Goal: Answer question/provide support: Share knowledge or assist other users

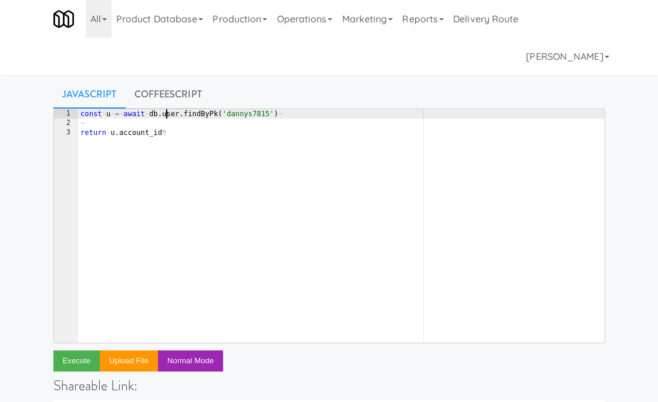
click at [165, 110] on div "const · u · = · await · db . user . findByPk ( 'dannys7815' ) ¬ ¬ return · u . …" at bounding box center [341, 235] width 526 height 252
click at [198, 110] on div "const · u · = · await · db . orer . findByPk ( 'dannys7815' ) ¬ ¬ return · u . …" at bounding box center [341, 235] width 526 height 252
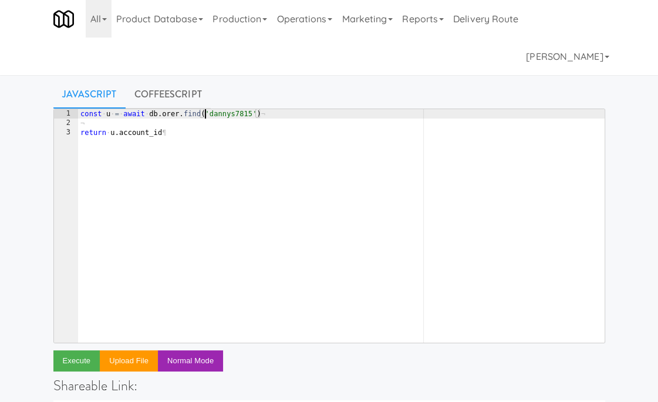
click at [204, 109] on div "const · u · = · await · db . orer . find ( 'dannys7815' ) ¬ ¬ return · u . acco…" at bounding box center [341, 235] width 526 height 252
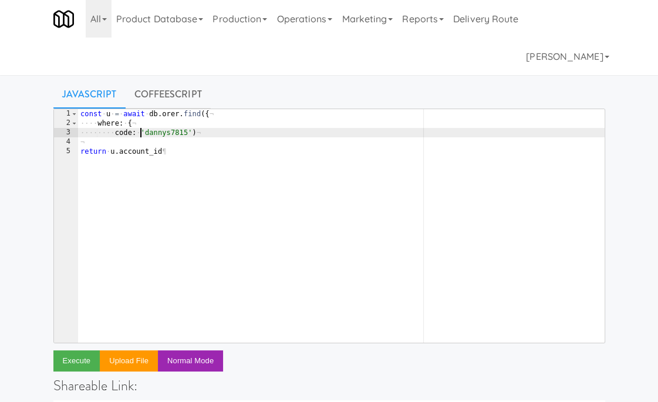
scroll to position [0, 5]
click at [176, 134] on div "const · u · = · await · db . orer . find ({ ¬ ···· where : · { ¬ ···· ···· code…" at bounding box center [341, 235] width 526 height 252
paste textarea "16828690"
click at [182, 132] on div "const · u · = · await · db . orer . find ({ ¬ ···· where : · { ¬ ···· ···· code…" at bounding box center [341, 235] width 526 height 252
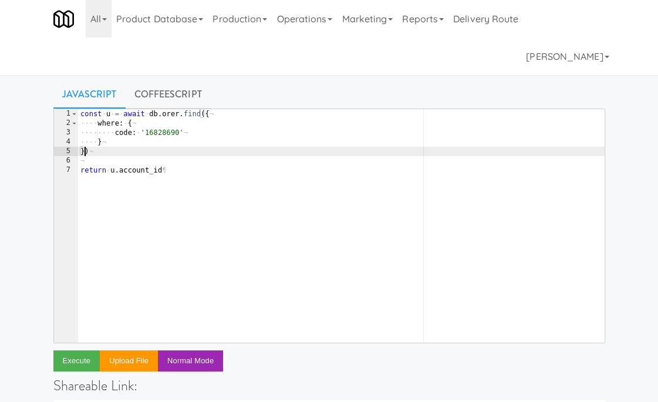
scroll to position [0, 0]
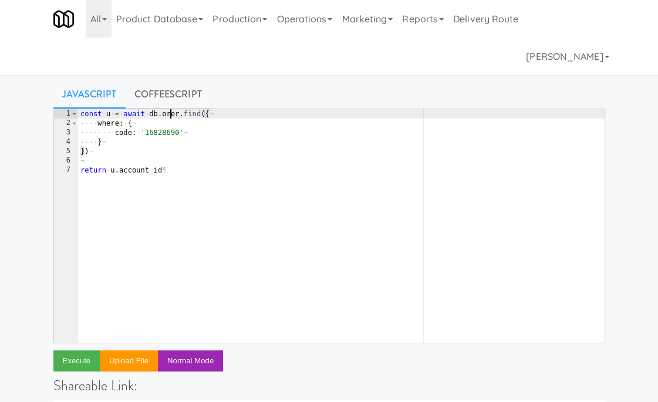
click at [168, 113] on div "const · u · = · await · db . orer . find ({ ¬ ···· where : · { ¬ ···· ···· code…" at bounding box center [341, 235] width 526 height 252
click at [105, 112] on div "const · u · = · await · db . order . find ({ ¬ ···· where : · { ¬ ···· ···· cod…" at bounding box center [341, 235] width 526 height 252
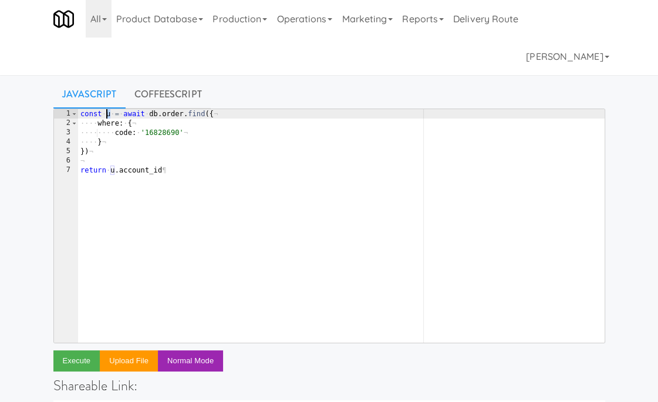
scroll to position [0, 2]
drag, startPoint x: 107, startPoint y: 171, endPoint x: 188, endPoint y: 171, distance: 81.6
click at [188, 171] on div "const · o · = · await · db . order . find ({ ¬ ···· where : · { ¬ ···· ···· cod…" at bounding box center [341, 235] width 526 height 252
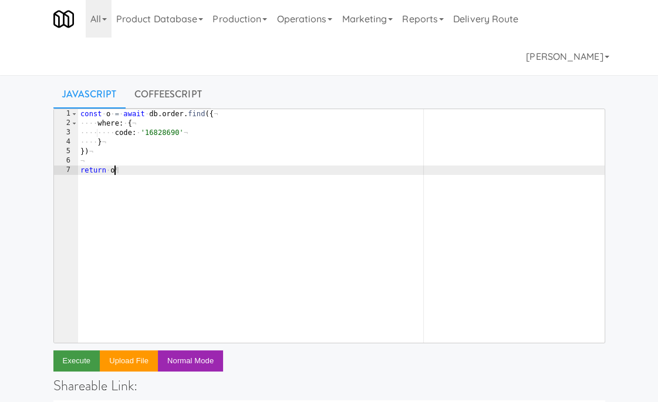
type textarea "return o"
click at [74, 363] on button "Execute" at bounding box center [76, 360] width 47 height 21
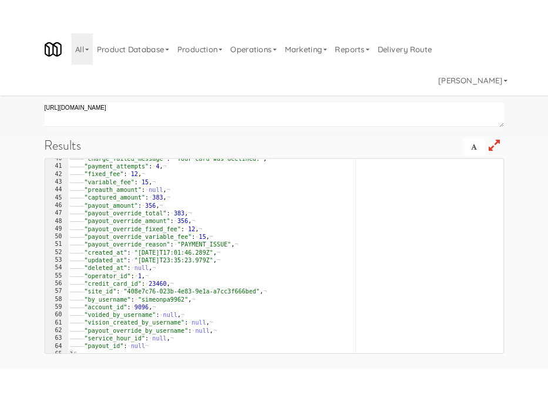
scroll to position [374, 0]
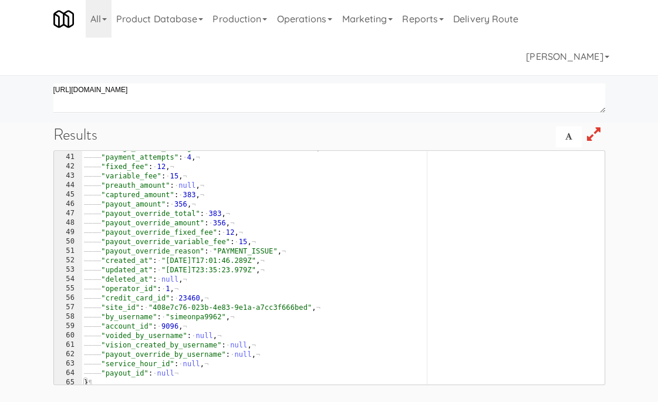
type textarea ""by_username": "simeonpa9962","
click at [203, 318] on div "———— "charge_failed_message" : · "Your · card · was · declined." , ¬ ———— "paym…" at bounding box center [343, 269] width 522 height 252
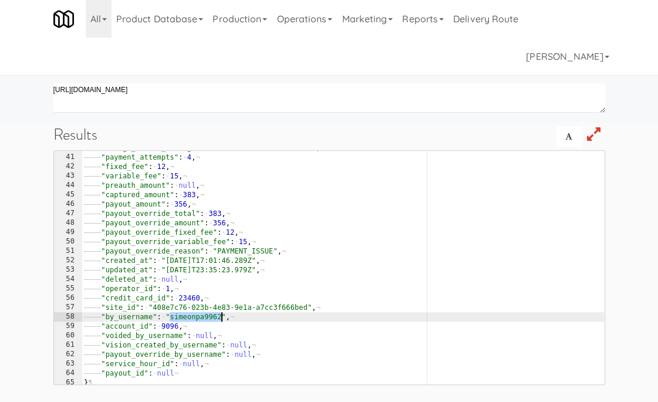
click at [203, 318] on div "———— "charge_failed_message" : · "Your · card · was · declined." , ¬ ———— "paym…" at bounding box center [343, 269] width 522 height 252
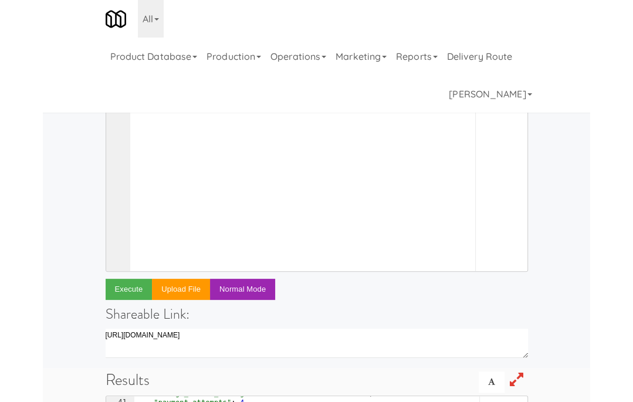
scroll to position [0, 0]
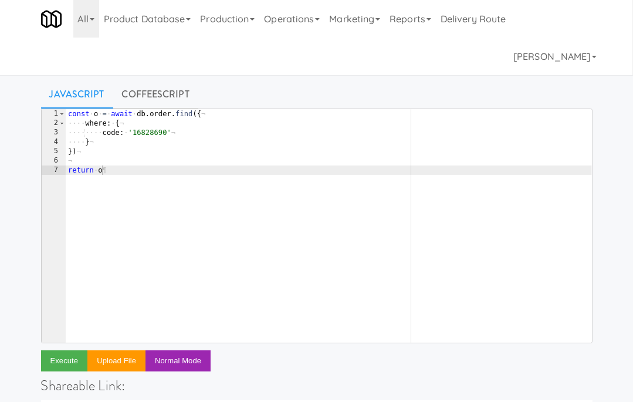
click at [150, 135] on div "const · o · = · await · db . order . find ({ ¬ ···· where : · { ¬ ···· ···· cod…" at bounding box center [329, 235] width 526 height 252
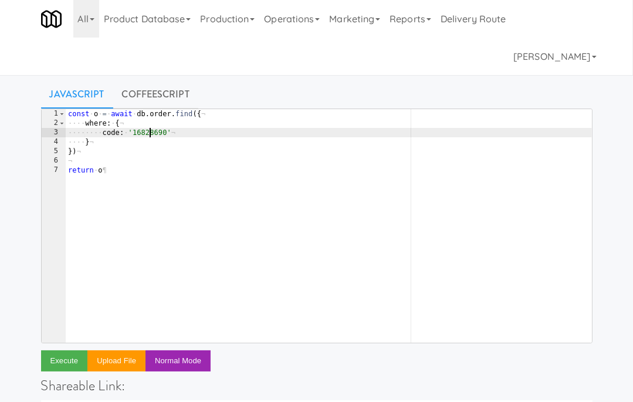
click at [150, 135] on div "const · o · = · await · db . order . find ({ ¬ ···· where : · { ¬ ···· ···· cod…" at bounding box center [329, 235] width 526 height 252
paste textarea "47229457"
type textarea "code: '47229457'"
click at [69, 359] on button "Execute" at bounding box center [64, 360] width 47 height 21
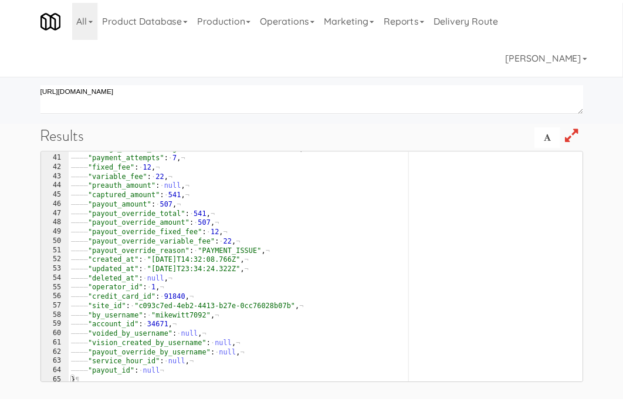
scroll to position [377, 0]
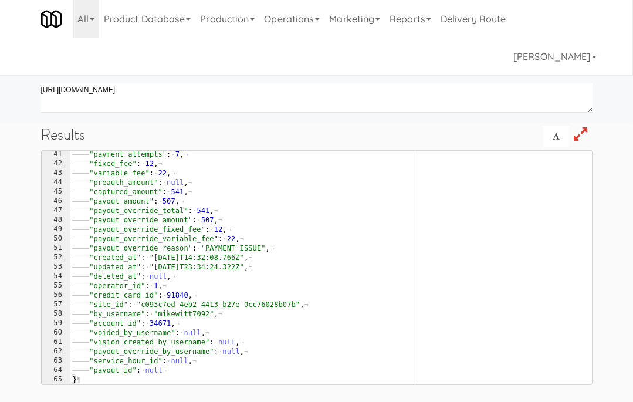
type textarea ""by_username": "mikewitt7092","
click at [188, 313] on div "———— "payment_attempts" : · 7 , ¬ ———— "fixed_fee" : · 12 , ¬ ———— "variable_fe…" at bounding box center [331, 276] width 522 height 252
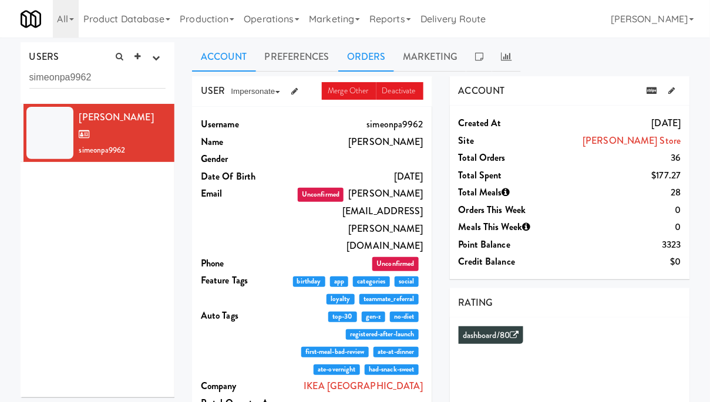
click at [377, 52] on link "Orders" at bounding box center [366, 56] width 56 height 29
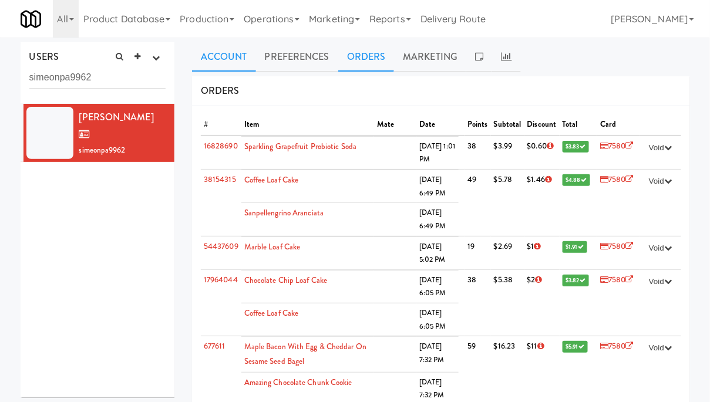
click at [218, 63] on link "Account" at bounding box center [224, 56] width 64 height 29
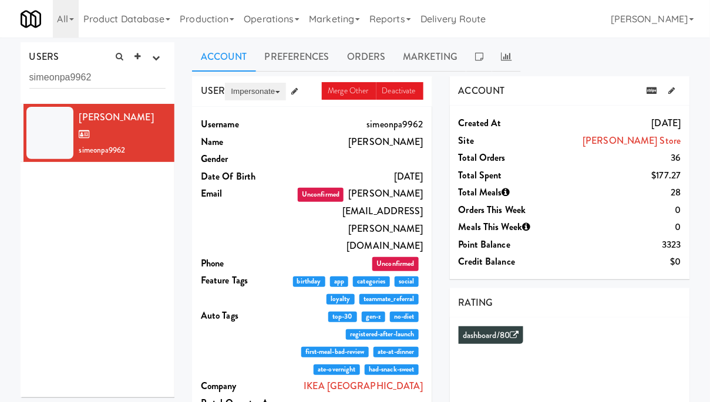
click at [267, 93] on button "Impersonate" at bounding box center [255, 92] width 60 height 18
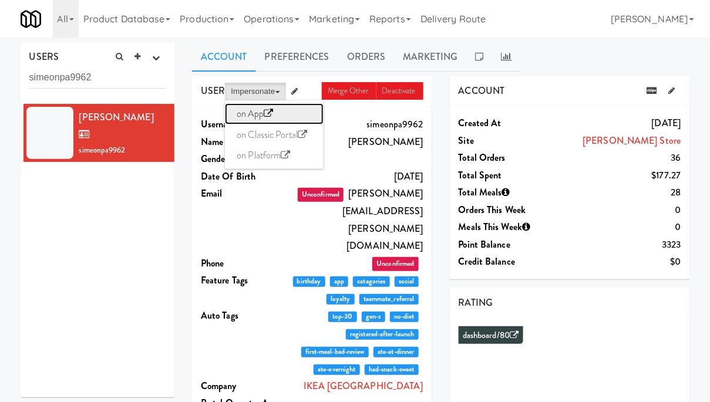
click at [251, 116] on link "on App" at bounding box center [274, 113] width 99 height 21
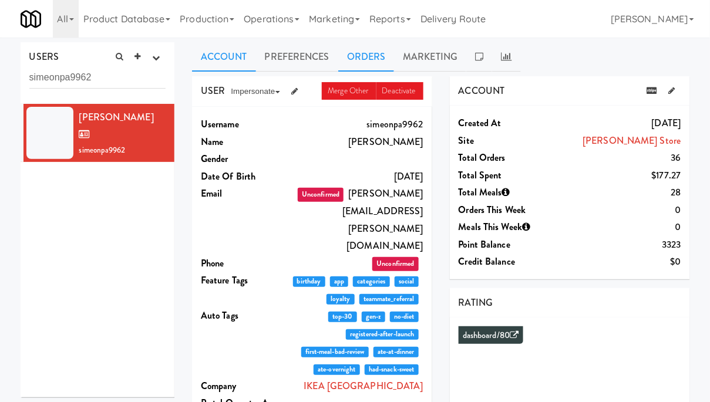
click at [359, 62] on link "Orders" at bounding box center [366, 56] width 56 height 29
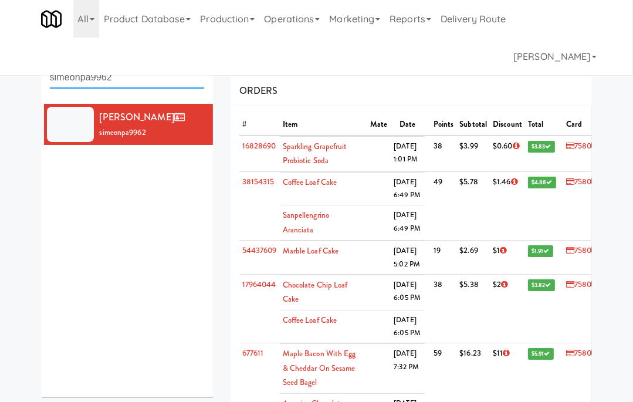
click at [126, 81] on input "simeonpa9962" at bounding box center [127, 78] width 154 height 22
paste input "mikewitt709"
type input "mikewitt7092"
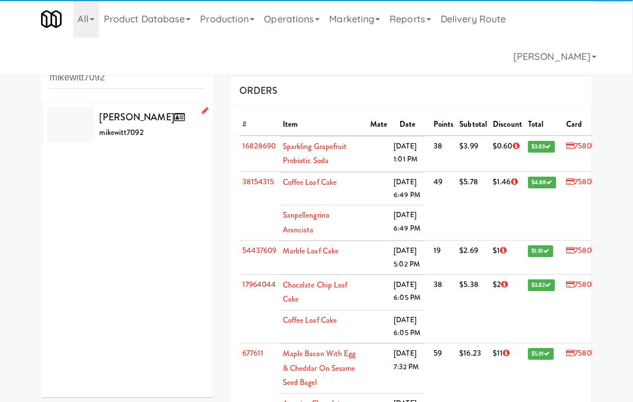
click at [152, 133] on div "Mike Wittemund mikewitt7092" at bounding box center [152, 125] width 104 height 32
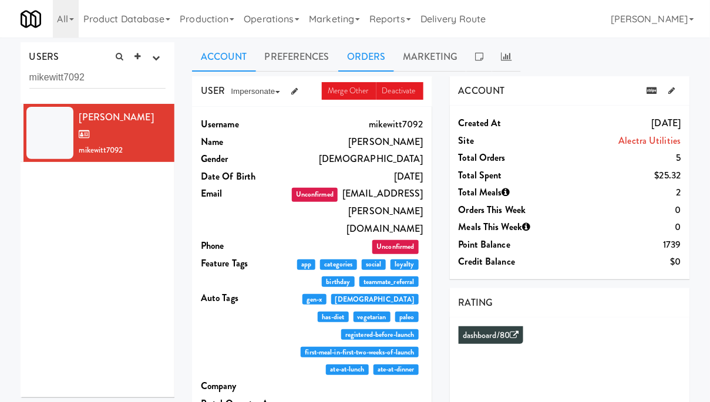
click at [366, 60] on link "Orders" at bounding box center [366, 56] width 56 height 29
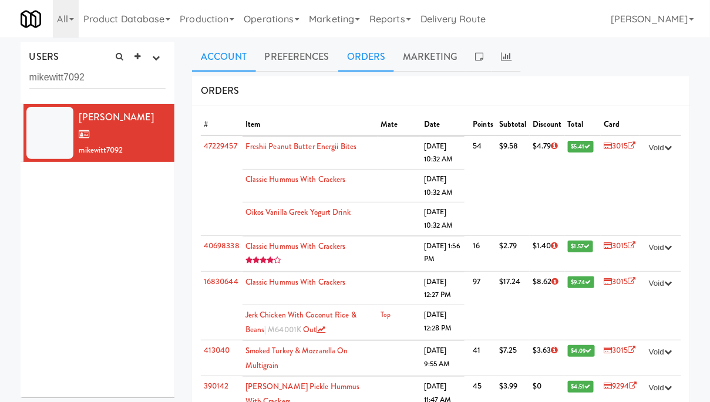
click at [230, 63] on link "Account" at bounding box center [224, 56] width 64 height 29
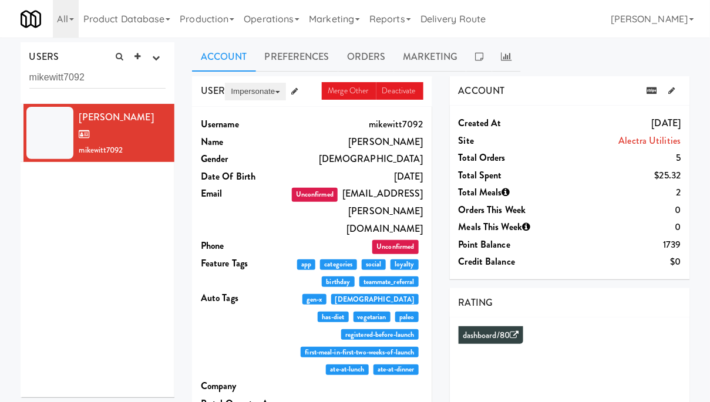
click at [256, 93] on button "Impersonate" at bounding box center [255, 92] width 60 height 18
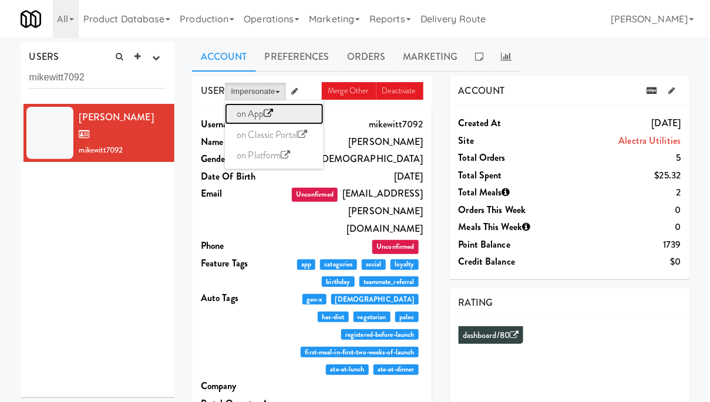
click at [257, 113] on link "on App" at bounding box center [274, 113] width 99 height 21
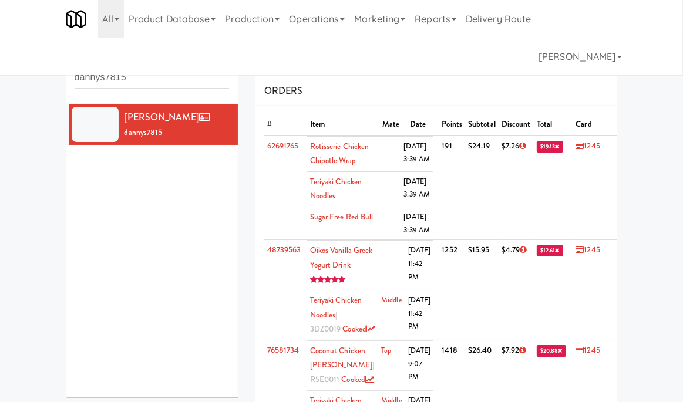
scroll to position [124, 0]
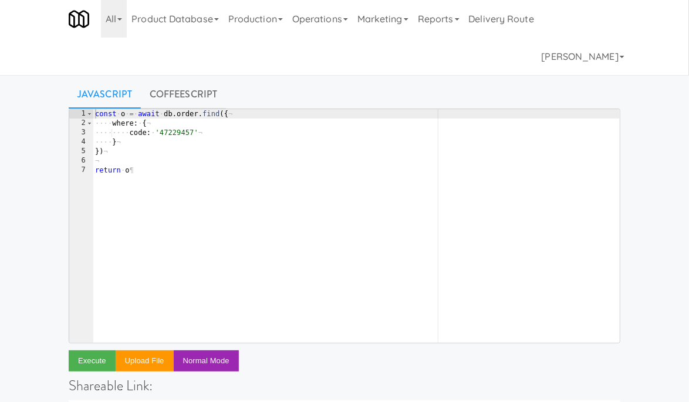
click at [178, 133] on div "const · o · = · await · db . order . find ({ ¬ ···· where : · { ¬ ···· ···· cod…" at bounding box center [356, 235] width 527 height 252
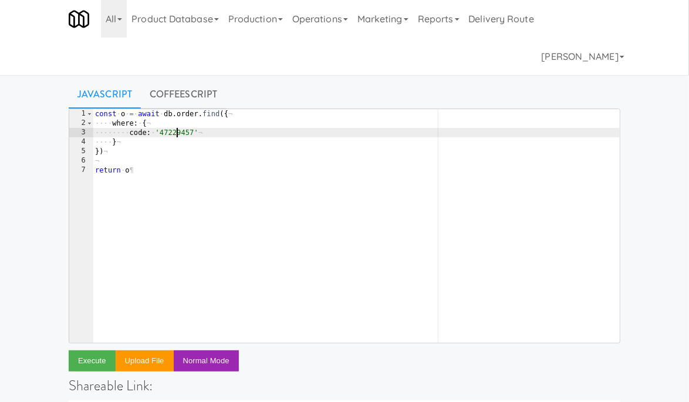
click at [178, 133] on div "const · o · = · await · db . order . find ({ ¬ ···· where : · { ¬ ···· ···· cod…" at bounding box center [356, 235] width 527 height 252
paste textarea "76581734"
click at [102, 361] on button "Execute" at bounding box center [92, 360] width 47 height 21
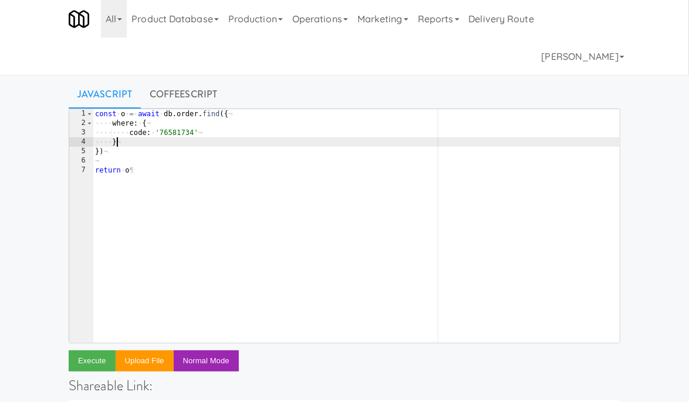
click at [144, 140] on div "const · o · = · await · db . order . find ({ ¬ ···· where : · { ¬ ···· ···· cod…" at bounding box center [356, 235] width 527 height 252
type textarea "},"
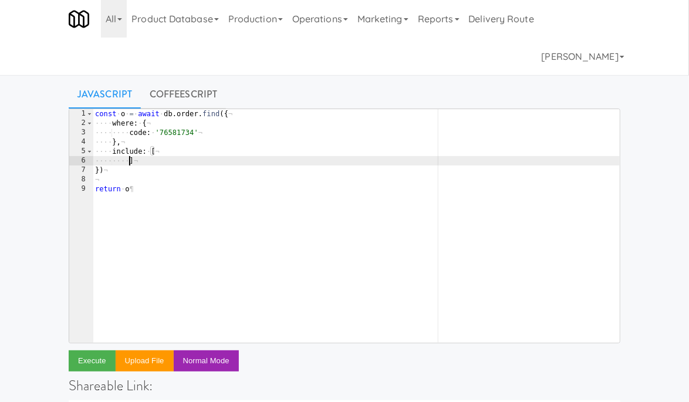
scroll to position [0, 2]
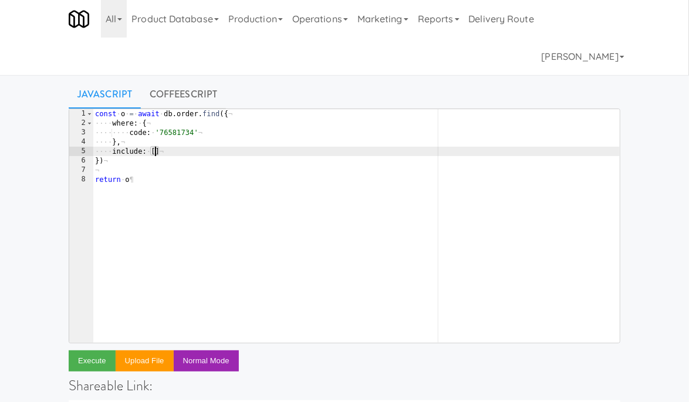
type textarea "include: [{]"
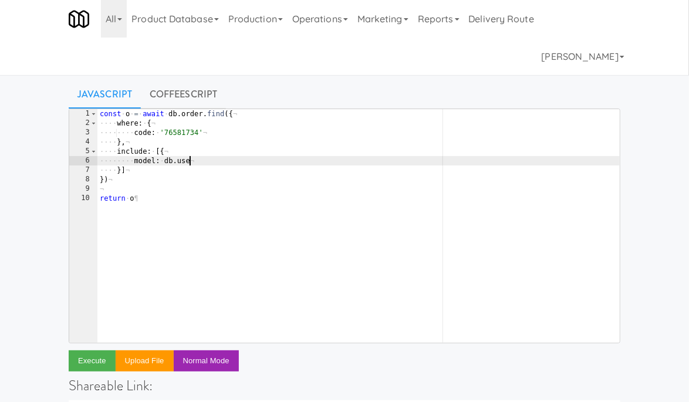
scroll to position [0, 7]
type textarea "model: db.user,"
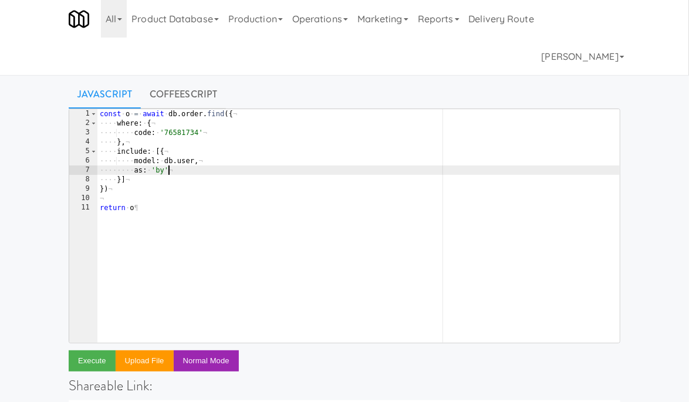
scroll to position [0, 5]
type textarea "as: 'by'"
click at [93, 358] on button "Execute" at bounding box center [92, 360] width 47 height 21
click at [69, 350] on button "Execute" at bounding box center [92, 360] width 47 height 21
click at [198, 170] on div "const · o · = · await · db . order . find ({ ¬ ···· where : · { ¬ ···· ···· cod…" at bounding box center [358, 235] width 522 height 252
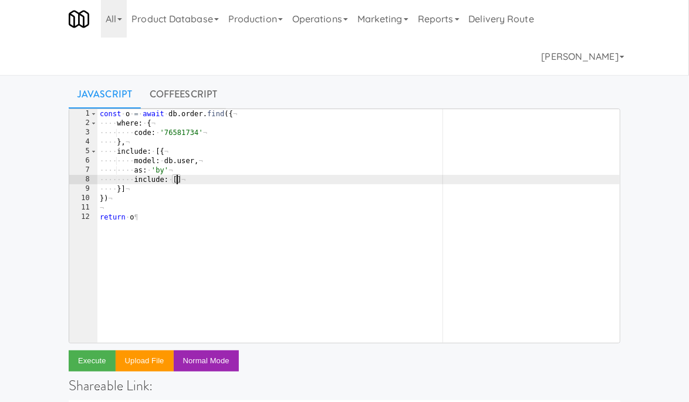
type textarea "include: [{"
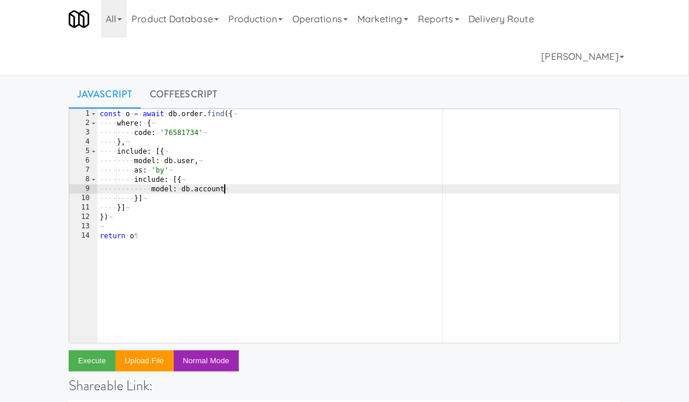
type textarea "model: db.account,"
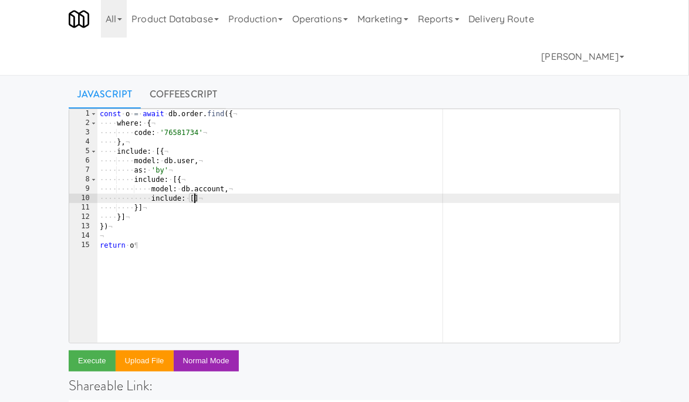
type textarea "include: [{"
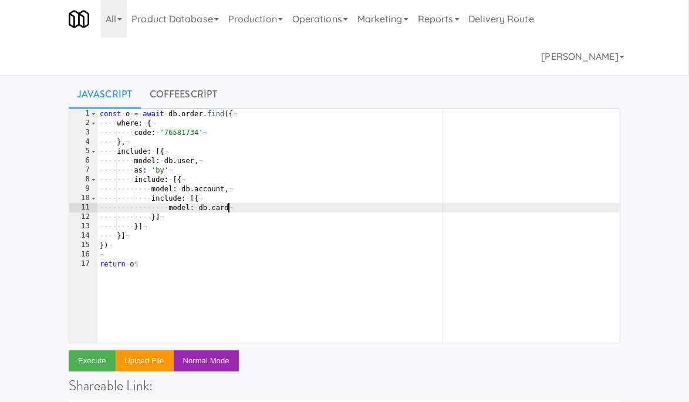
type textarea "model: db.card,"
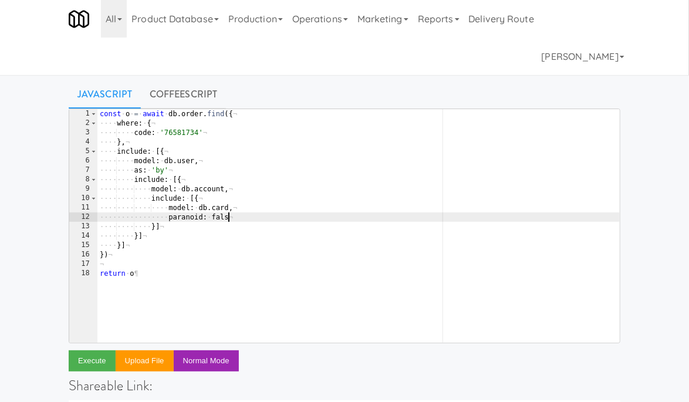
scroll to position [0, 10]
click at [211, 209] on div "const · o · = · await · db . order . find ({ ¬ ···· where : · { ¬ ···· ···· cod…" at bounding box center [358, 235] width 522 height 252
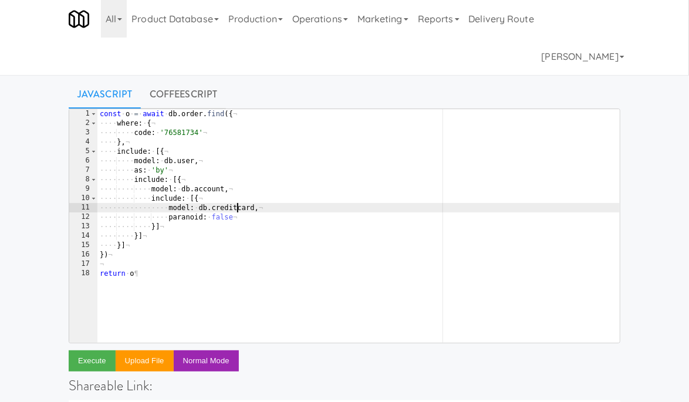
scroll to position [0, 11]
click at [97, 356] on button "Execute" at bounding box center [92, 360] width 47 height 21
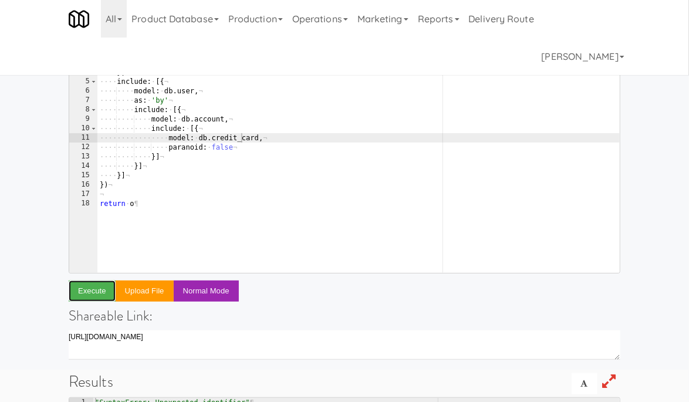
scroll to position [4, 0]
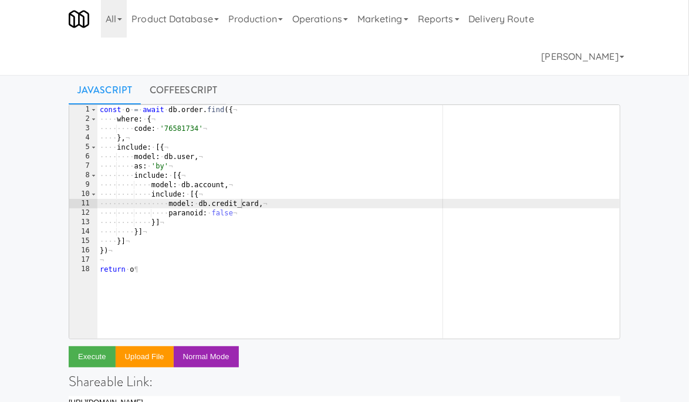
click at [202, 170] on div "const · o · = · await · db . order . find ({ ¬ ···· where : · { ¬ ···· ···· cod…" at bounding box center [358, 231] width 522 height 252
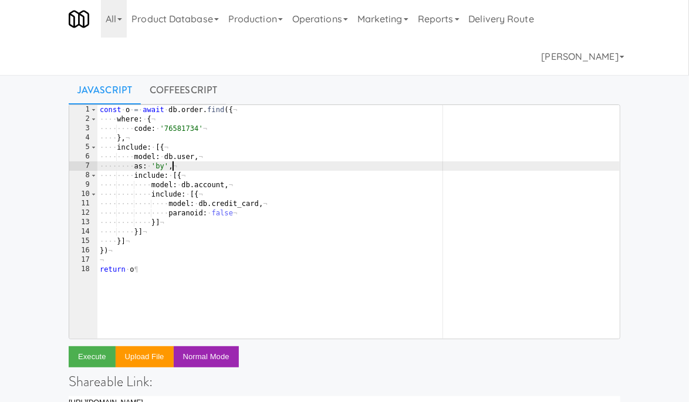
scroll to position [0, 5]
type textarea "as: 'by',"
click at [90, 352] on button "Execute" at bounding box center [92, 356] width 47 height 21
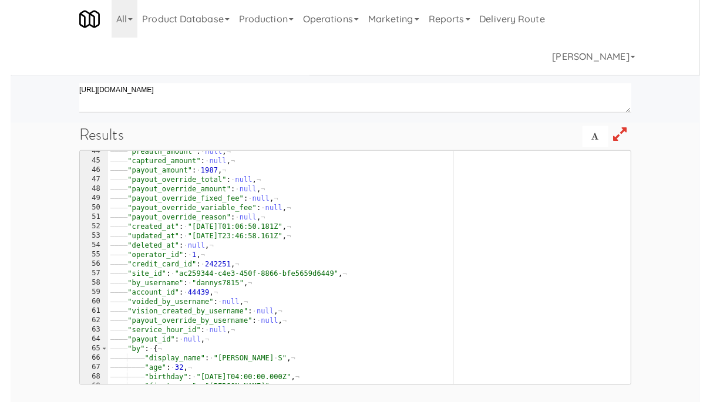
scroll to position [409, 0]
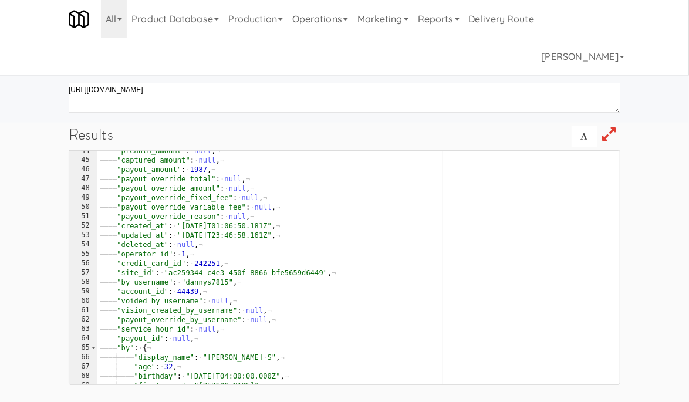
type textarea ""by_username": "dannys7815","
click at [208, 282] on div "———— "preauth_amount" : · null , ¬ ———— "captured_amount" : · null , ¬ ———— "pa…" at bounding box center [358, 272] width 522 height 252
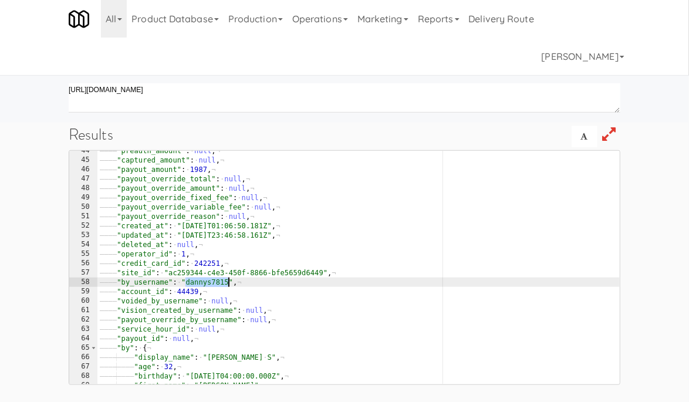
click at [208, 282] on div "———— "preauth_amount" : · null , ¬ ———— "captured_amount" : · null , ¬ ———— "pa…" at bounding box center [358, 272] width 522 height 252
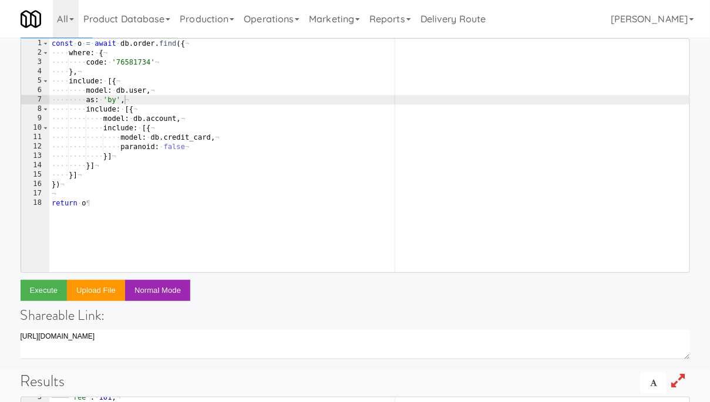
scroll to position [0, 0]
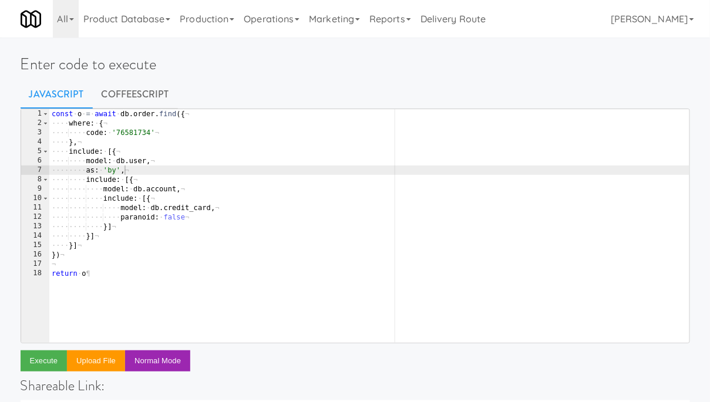
click at [95, 271] on div "const · o · = · await · db . order . find ({ ¬ ···· where : · { ¬ ···· ···· cod…" at bounding box center [369, 235] width 640 height 252
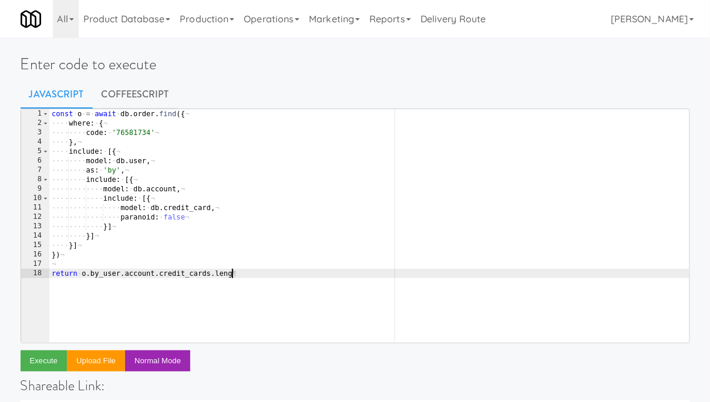
scroll to position [0, 15]
click at [43, 361] on button "Execute" at bounding box center [44, 360] width 47 height 21
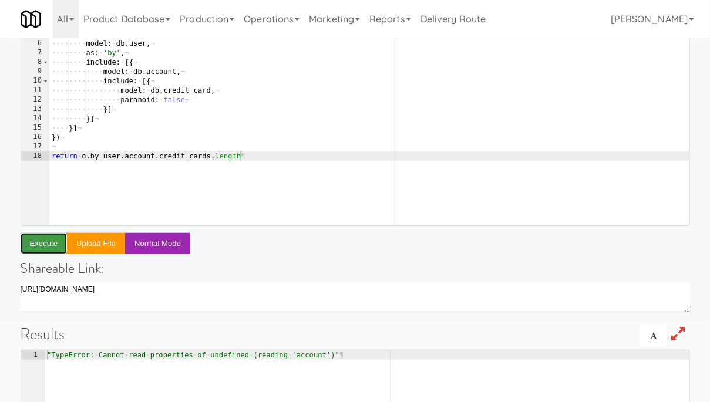
scroll to position [75, 0]
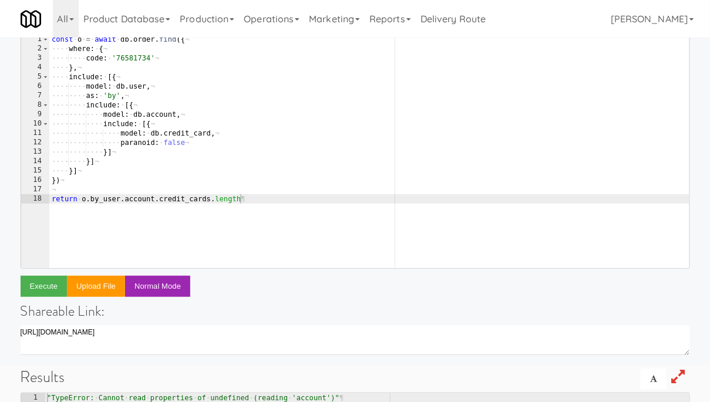
click at [121, 197] on div "const · o · = · await · db . order . find ({ ¬ ···· where : · { ¬ ···· ···· cod…" at bounding box center [369, 161] width 640 height 252
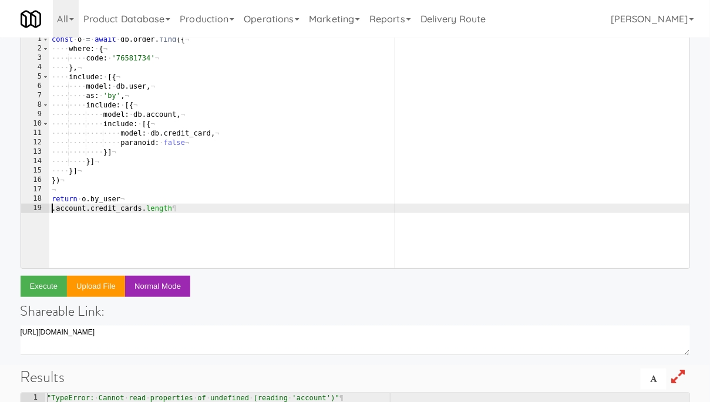
scroll to position [0, 0]
click at [49, 287] on button "Execute" at bounding box center [44, 286] width 47 height 21
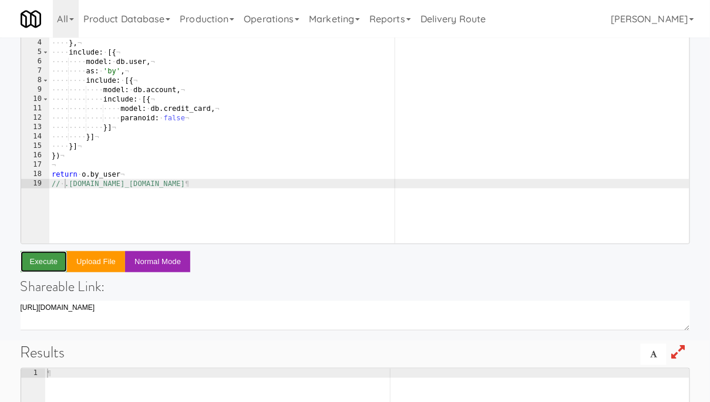
scroll to position [98, 0]
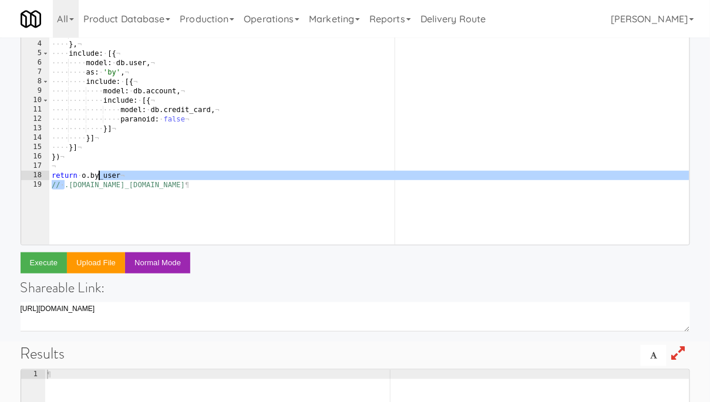
drag, startPoint x: 63, startPoint y: 185, endPoint x: 97, endPoint y: 175, distance: 35.6
click at [97, 175] on div "const · o · = · await · db . order . find ({ ¬ ···· where : · { ¬ ···· ···· cod…" at bounding box center [369, 137] width 640 height 252
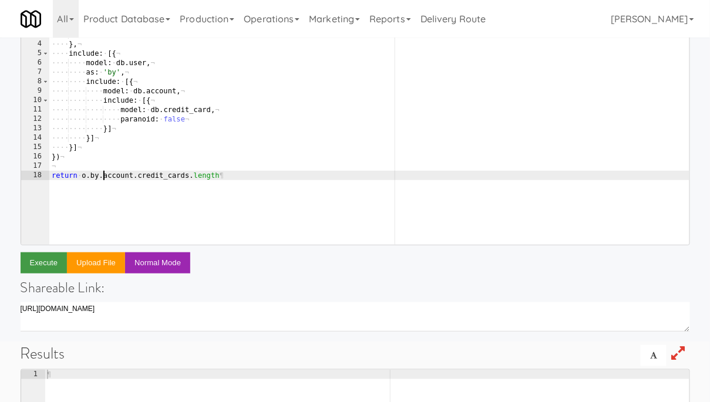
type textarea "return o.by.account.credit_cards.length"
click at [48, 264] on button "Execute" at bounding box center [44, 262] width 47 height 21
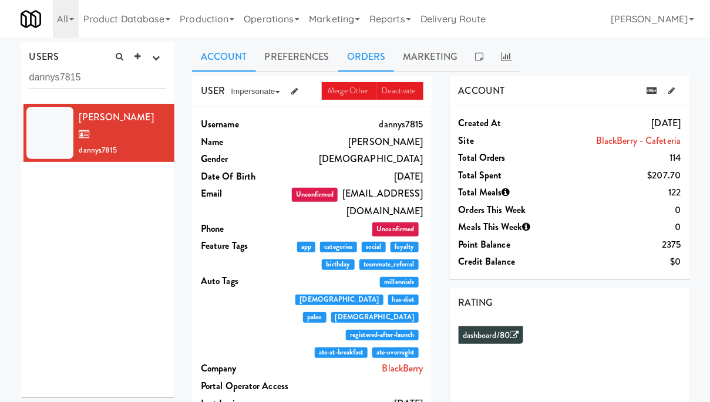
click at [384, 59] on link "Orders" at bounding box center [366, 56] width 56 height 29
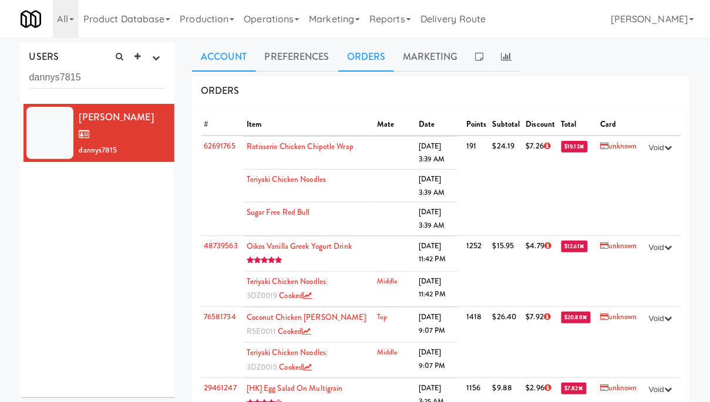
click at [232, 59] on link "Account" at bounding box center [224, 56] width 64 height 29
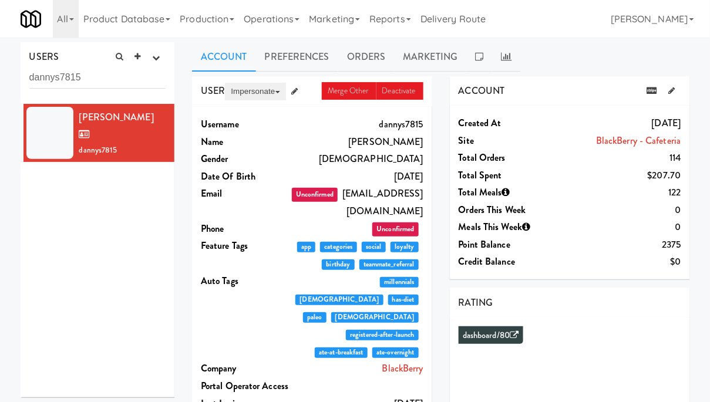
click at [261, 91] on button "Impersonate" at bounding box center [255, 92] width 60 height 18
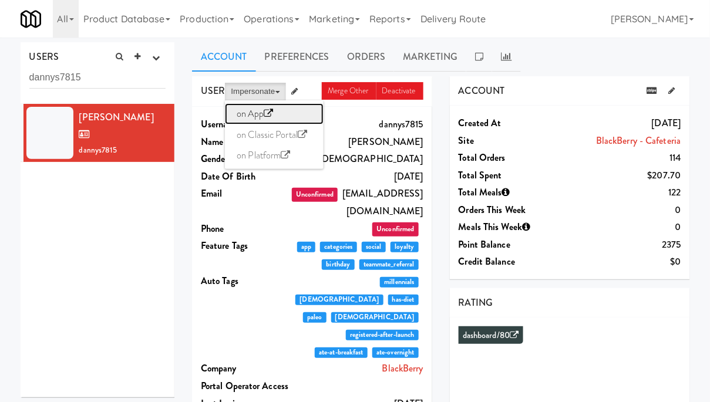
click at [247, 119] on link "on App" at bounding box center [274, 113] width 99 height 21
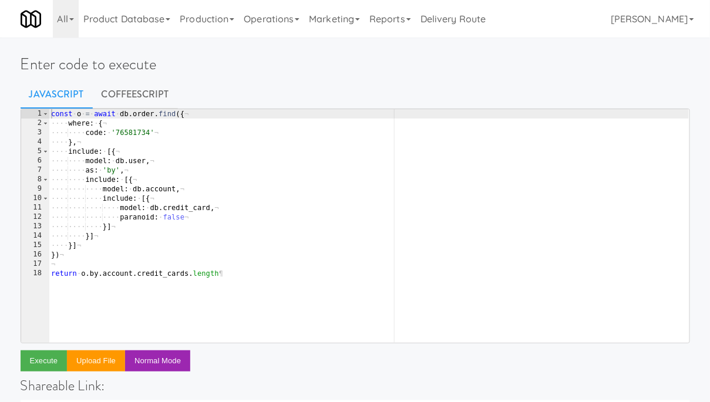
type textarea "include: [{"
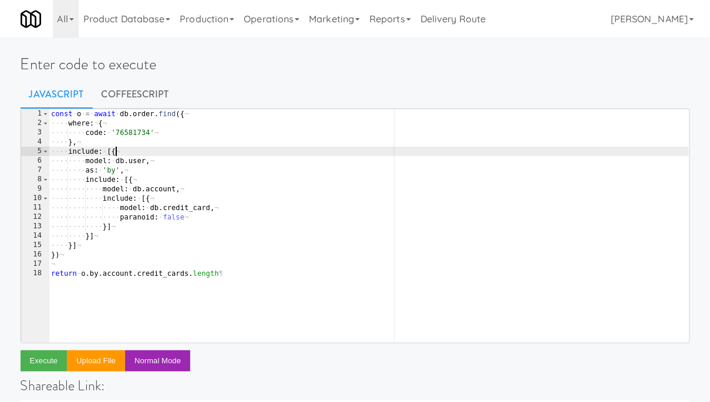
click at [214, 151] on div "const · o · = · await · db . order . find ({ ¬ ···· where : · { ¬ ···· ···· cod…" at bounding box center [369, 235] width 640 height 252
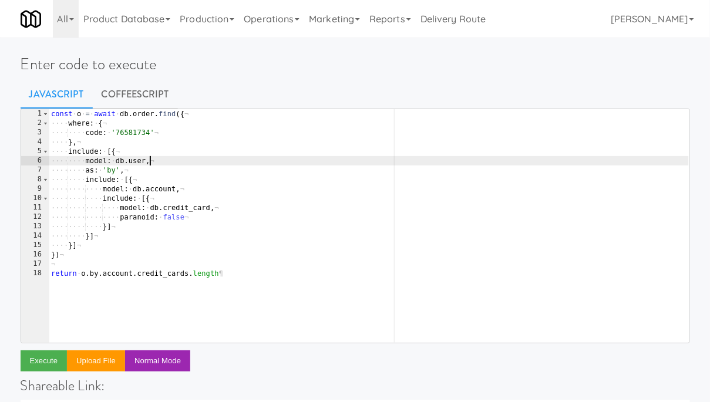
click at [168, 163] on div "const · o · = · await · db . order . find ({ ¬ ···· where : · { ¬ ···· ···· cod…" at bounding box center [369, 235] width 640 height 252
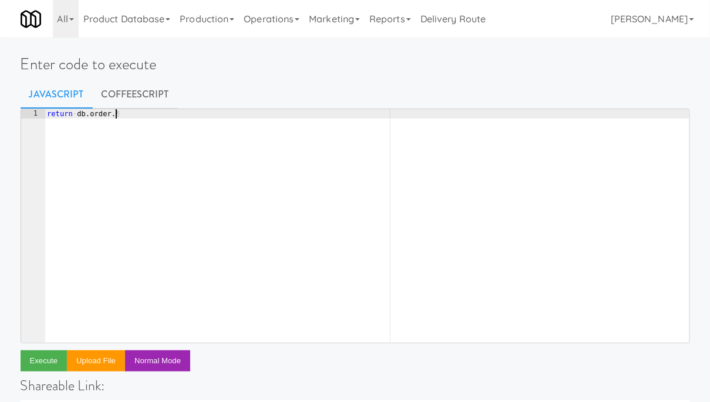
scroll to position [0, 5]
type textarea "return db.order."
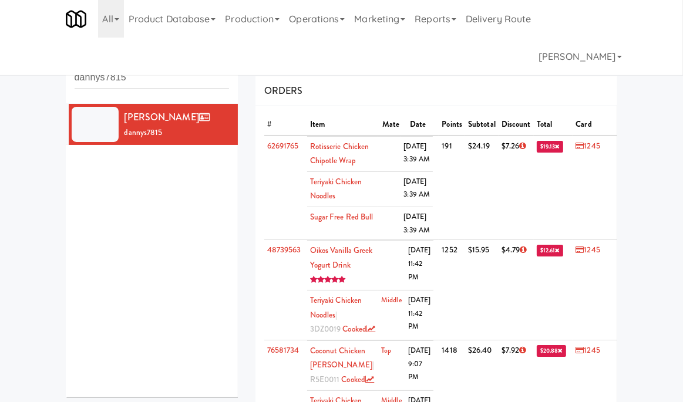
scroll to position [124, 0]
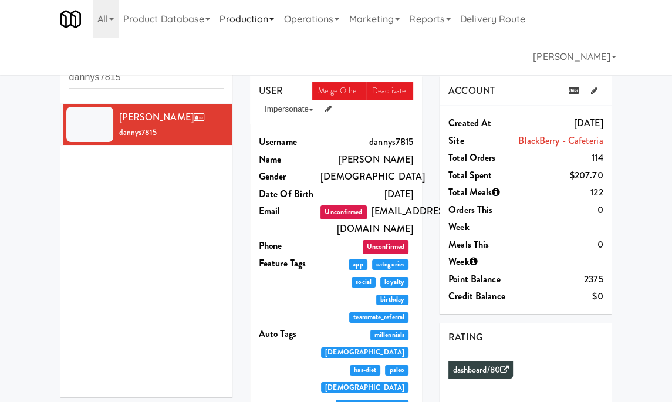
click at [279, 13] on link "Production" at bounding box center [247, 19] width 64 height 38
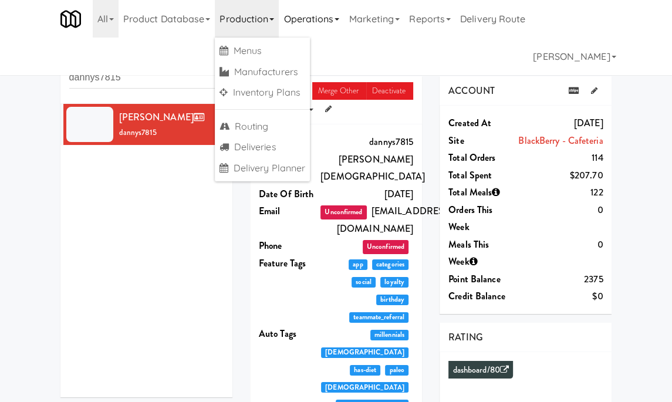
click at [301, 14] on link "Operations" at bounding box center [311, 19] width 65 height 38
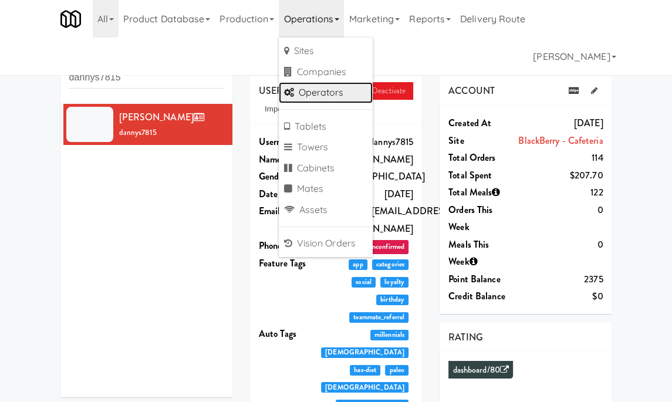
click at [346, 87] on link "Operators" at bounding box center [326, 92] width 94 height 21
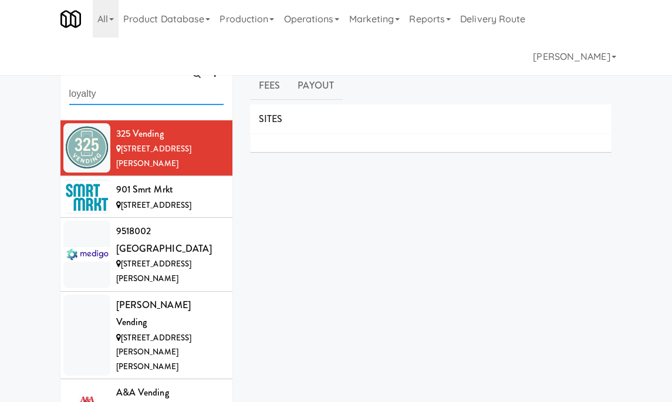
type input "loyalty"
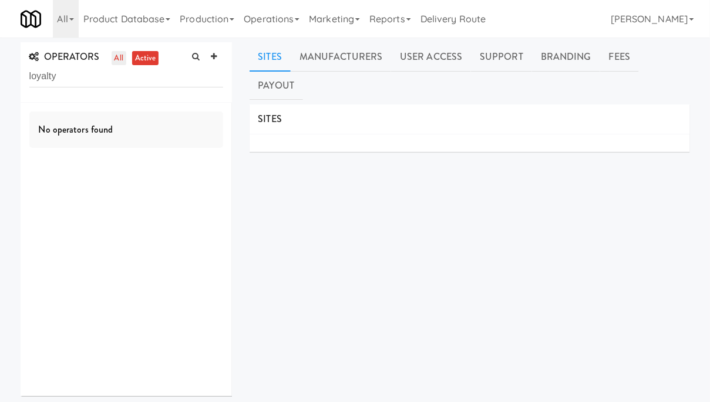
click at [121, 57] on link "all" at bounding box center [119, 58] width 15 height 15
click at [114, 79] on input "loyalty" at bounding box center [126, 77] width 194 height 22
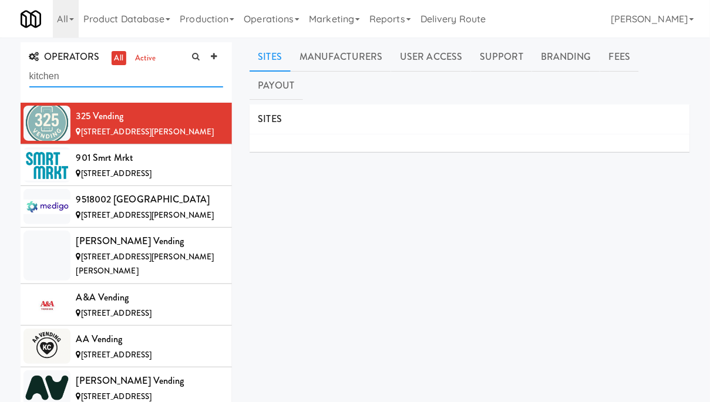
type input "kitchen"
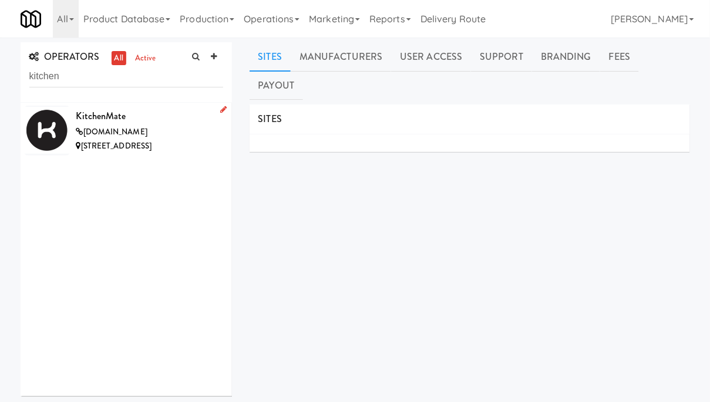
click at [145, 113] on div "KitchenMate" at bounding box center [149, 116] width 147 height 18
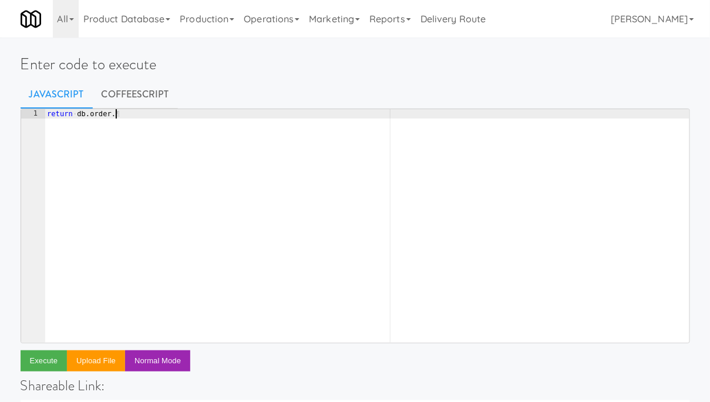
scroll to position [0, 5]
drag, startPoint x: 77, startPoint y: 114, endPoint x: 181, endPoint y: 114, distance: 103.3
click at [181, 114] on div "return · db . order . cou ¶" at bounding box center [367, 235] width 644 height 252
paste textarea "dannys7815')"
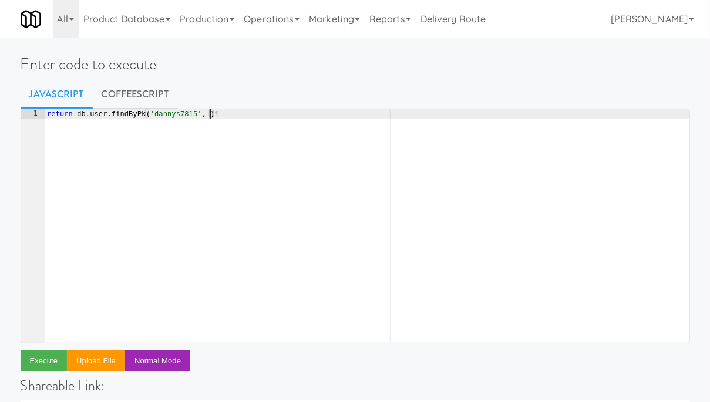
type textarea "return db.user.findByPk('dannys7815', {')"
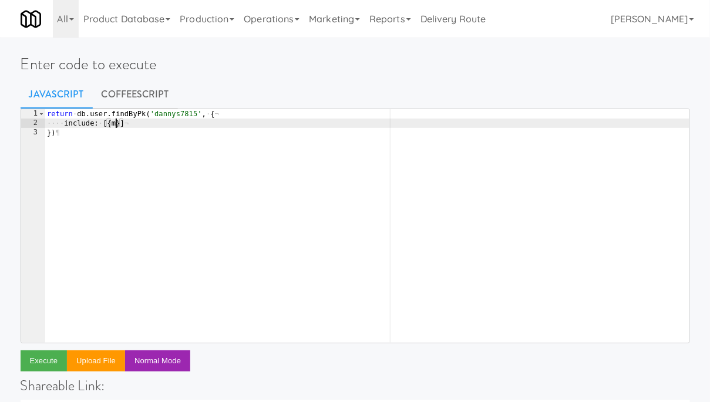
type textarea "include: [{}]"
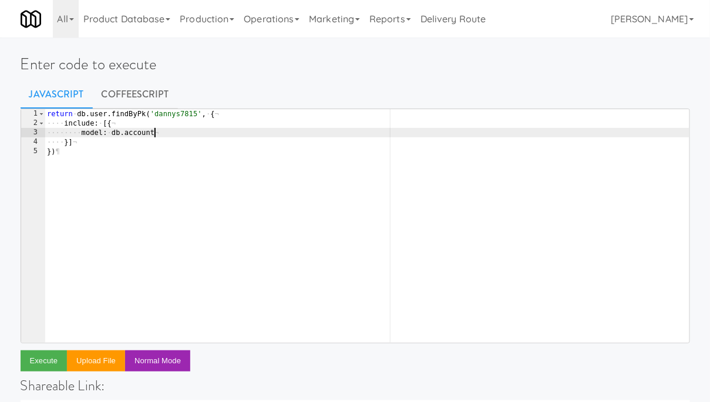
type textarea "model: db.account,"
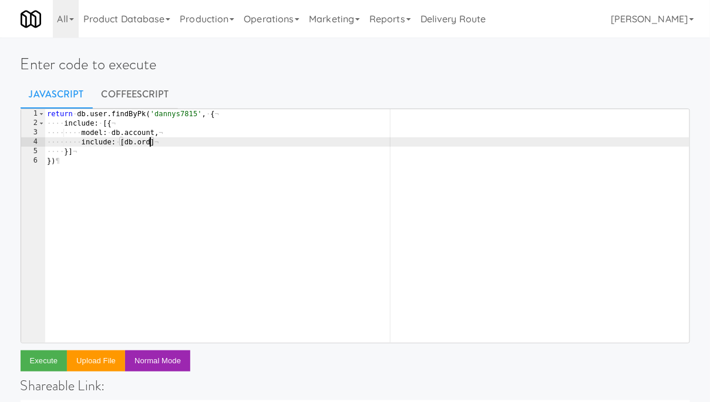
scroll to position [0, 8]
click at [123, 164] on div "return · db . user . findByPk ( 'dannys7815' , · { ¬ ···· include : · [{ ¬ ····…" at bounding box center [367, 235] width 644 height 252
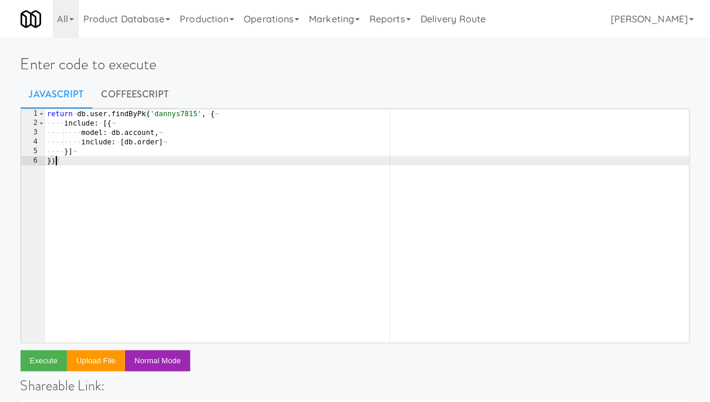
scroll to position [0, 0]
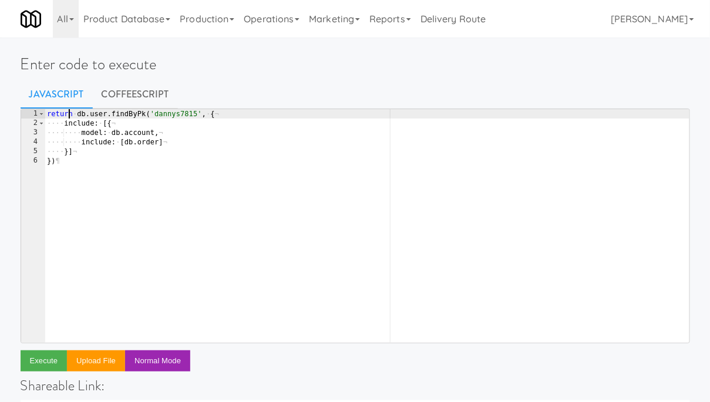
click at [67, 118] on div "return · db . user . findByPk ( 'dannys7815' , · { ¬ ···· include : · [{ ¬ ····…" at bounding box center [367, 235] width 644 height 252
click at [79, 187] on div "const · u · = · await · db . user . findByPk ( 'dannys7815' , · { ¬ ···· includ…" at bounding box center [367, 235] width 644 height 252
type textarea "})"
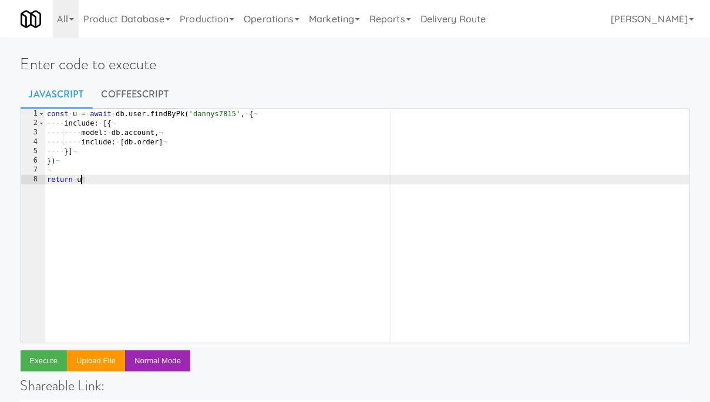
scroll to position [0, 2]
paste textarea "getUnpaidOrderCount"
type textarea "return u.getUnpaidOrderCount()"
click at [52, 356] on button "Execute" at bounding box center [44, 360] width 47 height 21
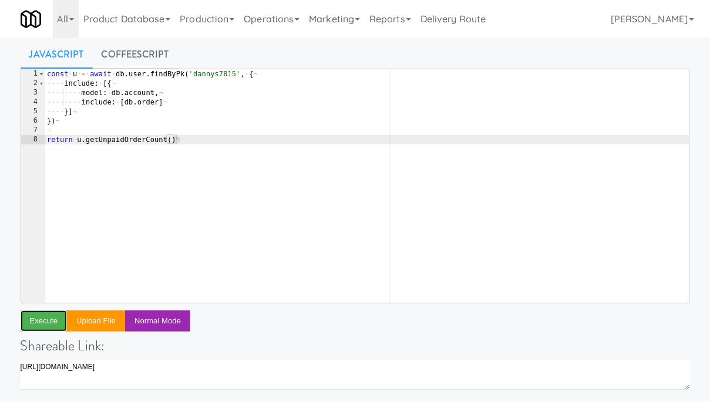
scroll to position [38, 0]
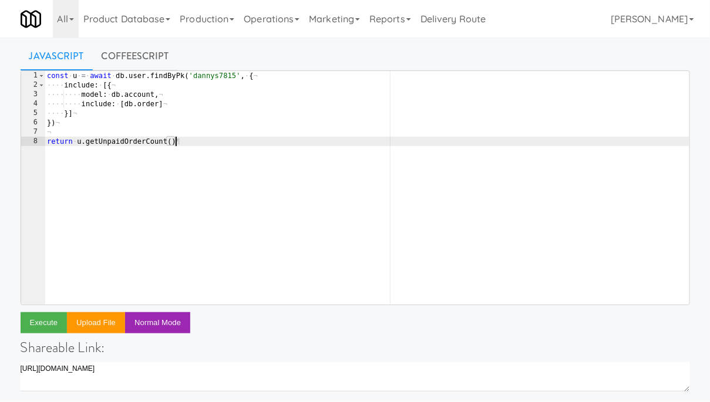
click at [187, 140] on div "const · u · = · await · db . user . findByPk ( 'dannys7815' , · { ¬ ···· includ…" at bounding box center [367, 197] width 644 height 252
type textarea "// return u.getUnpaidOrderCount()"
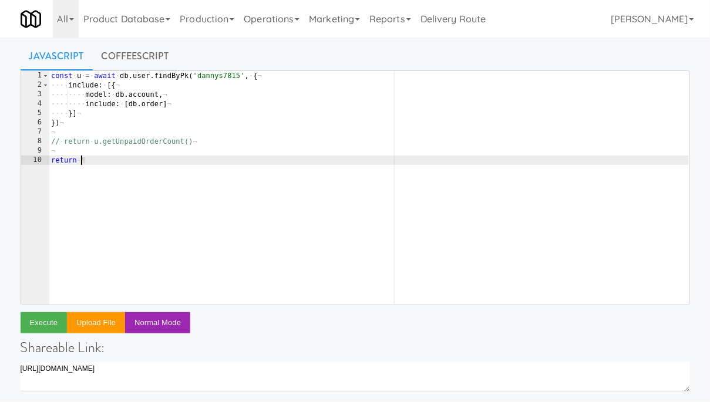
scroll to position [0, 2]
paste textarea "},"
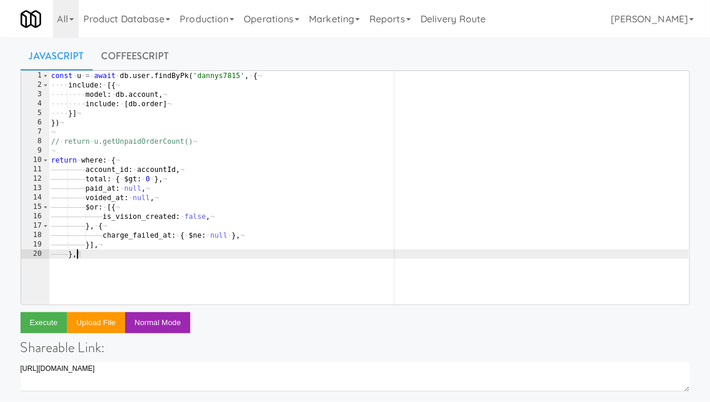
click at [82, 156] on div "const · u · = · await · db . user . findByPk ( 'dannys7815' , · { ¬ ···· includ…" at bounding box center [369, 197] width 640 height 252
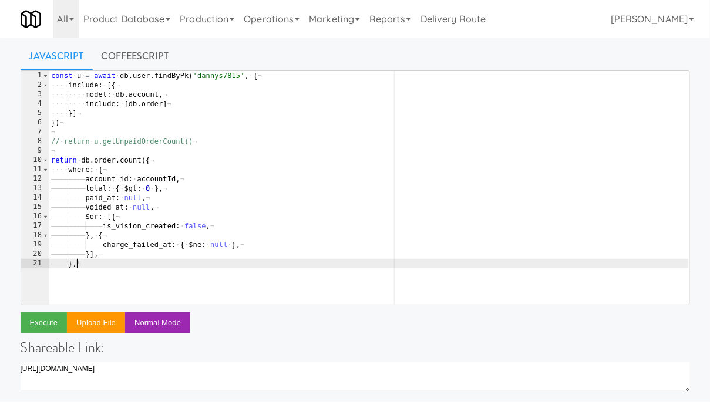
click at [91, 261] on div "const · u · = · await · db . user . findByPk ( 'dannys7815' , · { ¬ ···· includ…" at bounding box center [369, 197] width 640 height 252
type textarea "}"
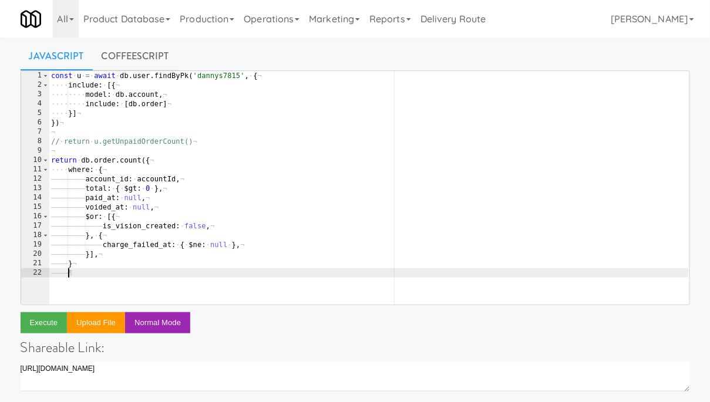
scroll to position [0, 2]
click at [157, 177] on div "const · u · = · await · db . user . findByPk ( 'dannys7815' , · { ¬ ···· includ…" at bounding box center [369, 197] width 640 height 252
type textarea "account_id: accountId,"
click at [157, 177] on div "const · u · = · await · db . user . findByPk ( 'dannys7815' , · { ¬ ···· includ…" at bounding box center [369, 197] width 640 height 252
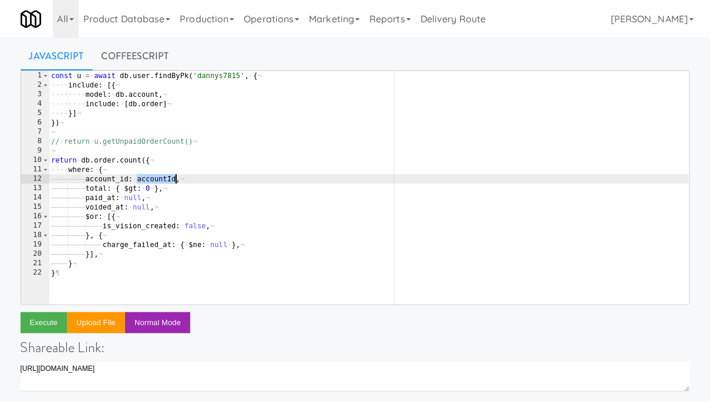
click at [200, 136] on div "const · u · = · await · db . user . findByPk ( 'dannys7815' , · { ¬ ···· includ…" at bounding box center [369, 197] width 640 height 252
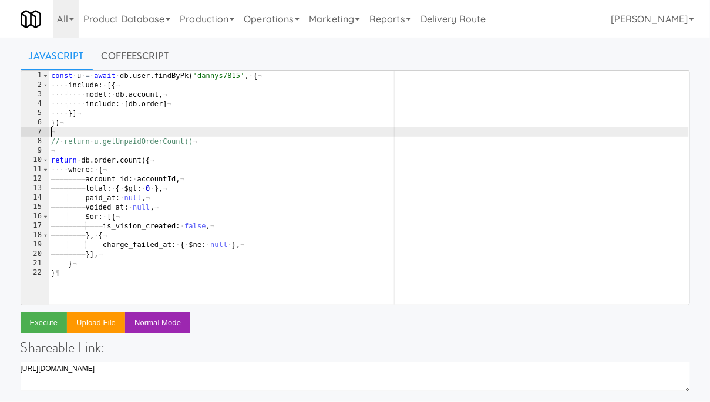
click at [212, 143] on div "const · u · = · await · db . user . findByPk ( 'dannys7815' , · { ¬ ···· includ…" at bounding box center [369, 197] width 640 height 252
type textarea "// return u.getUnpaidOrderCount()"
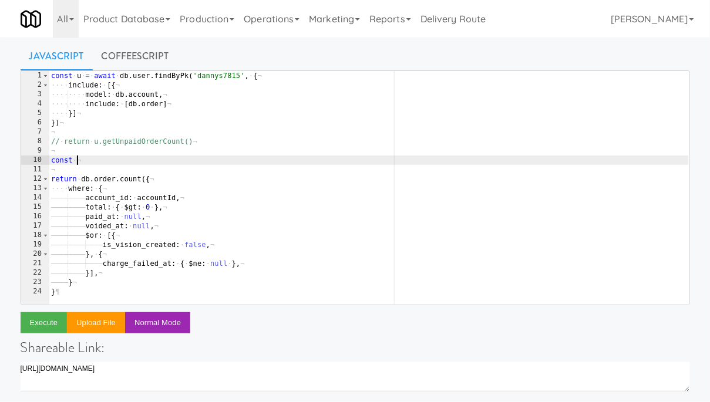
paste textarea "accountId"
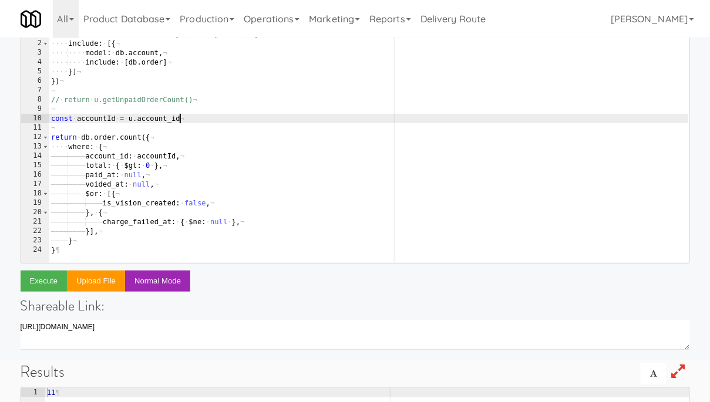
scroll to position [86, 0]
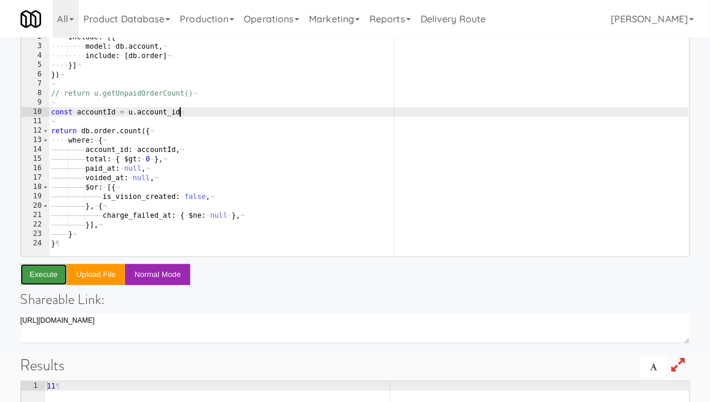
click at [51, 272] on button "Execute" at bounding box center [44, 274] width 47 height 21
click at [75, 239] on div "const · u · = · await · db . user . findByPk ( 'dannys7815' , · { ¬ ···· includ…" at bounding box center [369, 149] width 640 height 252
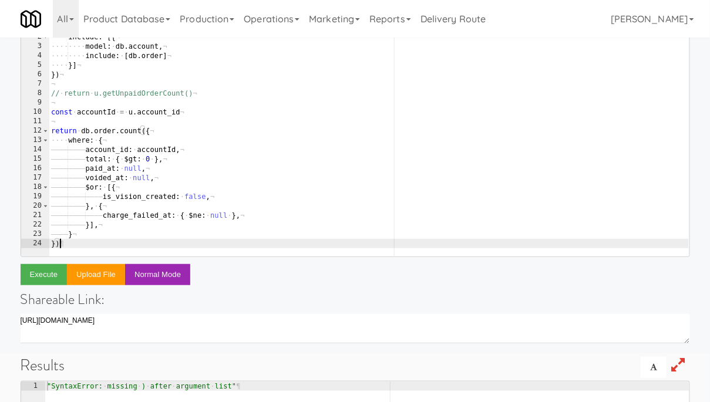
scroll to position [0, 0]
click at [49, 272] on button "Execute" at bounding box center [44, 274] width 47 height 21
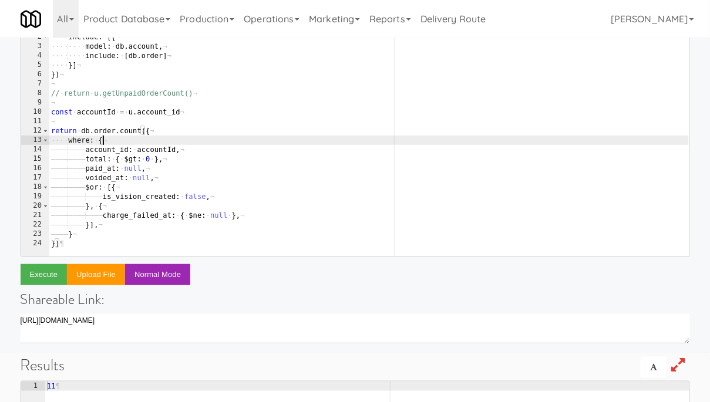
click at [210, 144] on div "const · u · = · await · db . user . findByPk ( 'dannys7815' , · { ¬ ···· includ…" at bounding box center [369, 149] width 640 height 252
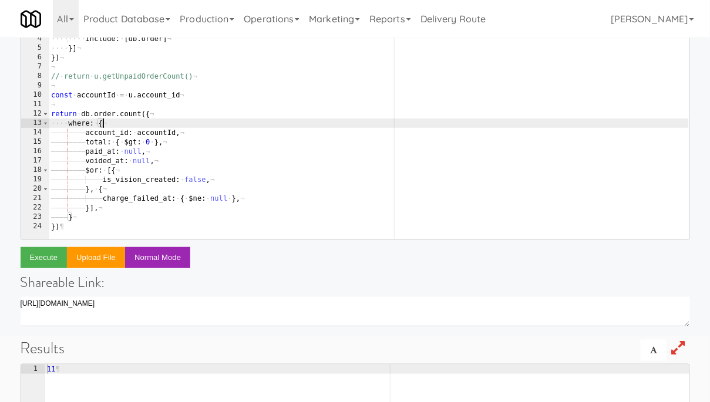
scroll to position [104, 0]
click at [52, 259] on button "Execute" at bounding box center [44, 257] width 47 height 21
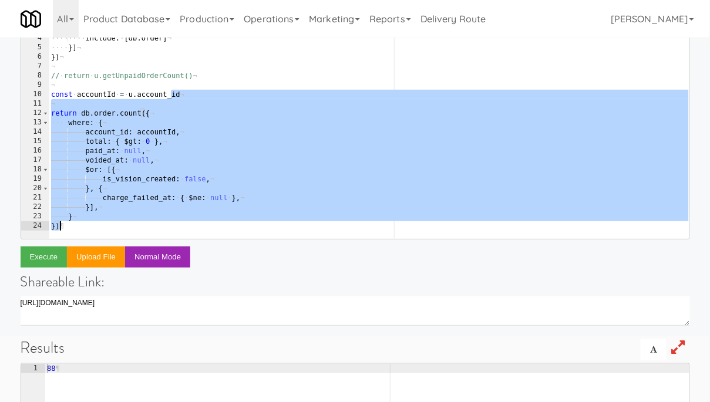
drag, startPoint x: 170, startPoint y: 97, endPoint x: 117, endPoint y: 232, distance: 145.7
click at [117, 232] on div "const · u · = · await · db . user . findByPk ( 'dannys7815' , · { ¬ ···· includ…" at bounding box center [369, 131] width 640 height 252
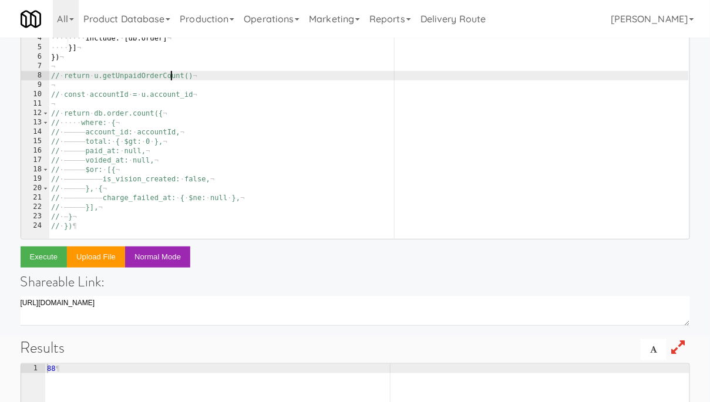
click at [170, 79] on div "const · u · = · await · db . user . findByPk ( 'dannys7815' , · { ¬ ···· includ…" at bounding box center [369, 131] width 640 height 252
click at [46, 260] on button "Execute" at bounding box center [44, 257] width 47 height 21
click at [148, 74] on div "const · u · = · await · db . user . findByPk ( 'dannys7815' , · { ¬ ···· includ…" at bounding box center [369, 131] width 640 height 252
click at [147, 73] on div "const · u · = · await · db . user . findByPk ( 'dannys7815' , · { ¬ ···· includ…" at bounding box center [369, 131] width 640 height 252
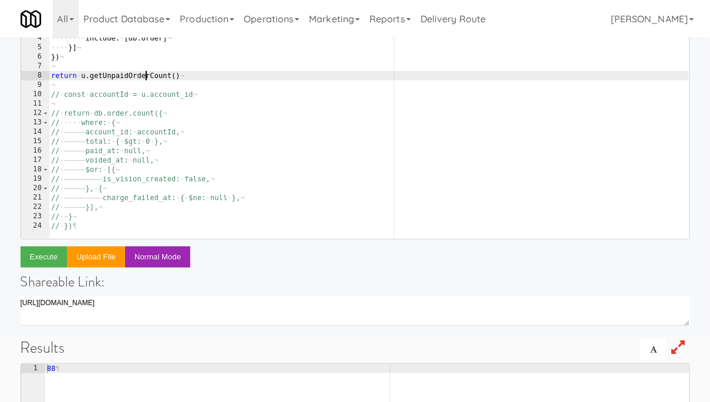
click at [147, 73] on div "const · u · = · await · db . user . findByPk ( 'dannys7815' , · { ¬ ···· includ…" at bounding box center [369, 131] width 640 height 252
paste textarea "Balance"
click at [42, 258] on button "Execute" at bounding box center [44, 257] width 47 height 21
click at [197, 76] on div "const · u · = · await · db . user . findByPk ( 'dannys7815' , · { ¬ ···· includ…" at bounding box center [369, 131] width 640 height 252
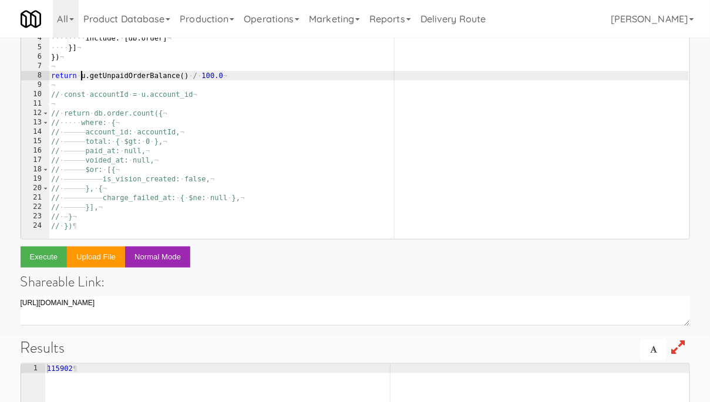
click at [82, 74] on div "const · u · = · await · db . user . findByPk ( 'dannys7815' , · { ¬ ···· includ…" at bounding box center [369, 131] width 640 height 252
type textarea "return await u.getUnpaidOrderBalance() / 100.0"
click at [44, 261] on button "Execute" at bounding box center [44, 257] width 47 height 21
type textarea "1159.02"
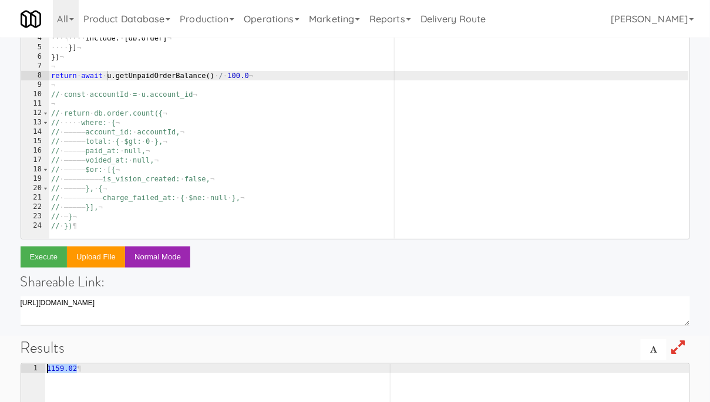
drag, startPoint x: 76, startPoint y: 366, endPoint x: 45, endPoint y: 366, distance: 31.7
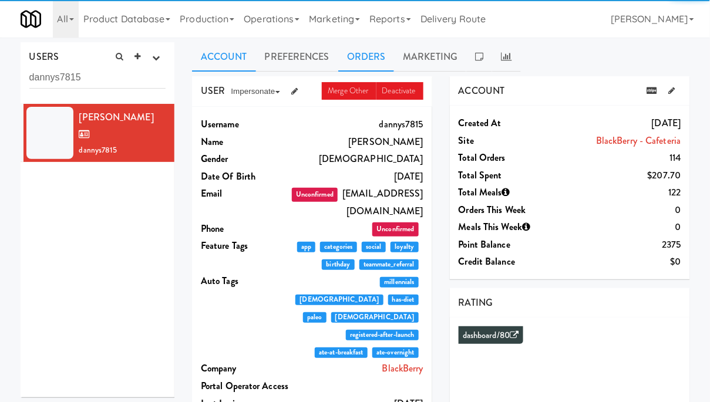
click at [375, 58] on link "Orders" at bounding box center [366, 56] width 56 height 29
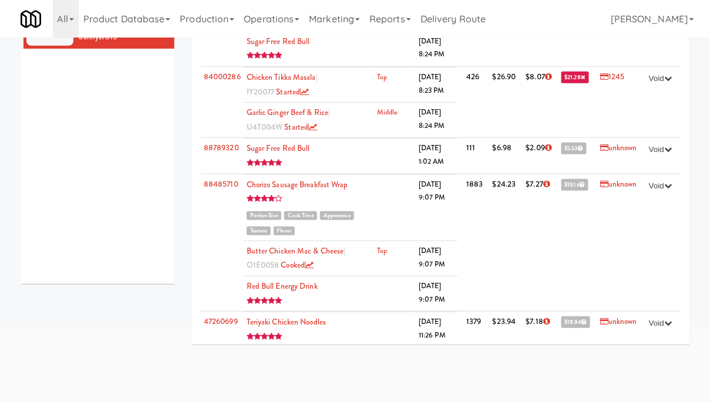
scroll to position [774, 0]
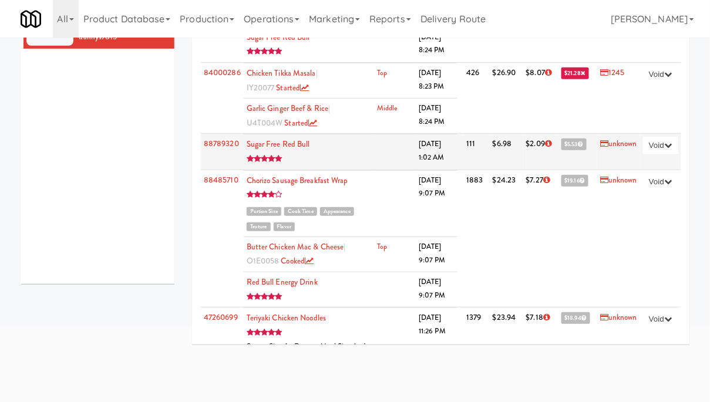
click at [567, 150] on span "$5.53" at bounding box center [574, 145] width 26 height 12
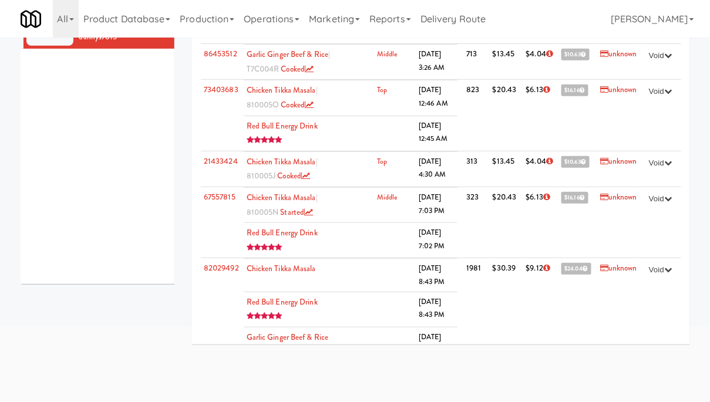
scroll to position [1351, 0]
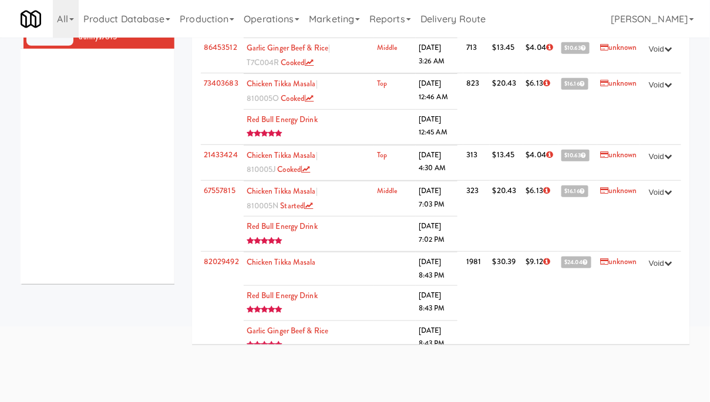
click at [153, 223] on div "Danny S dannys7815" at bounding box center [98, 137] width 154 height 293
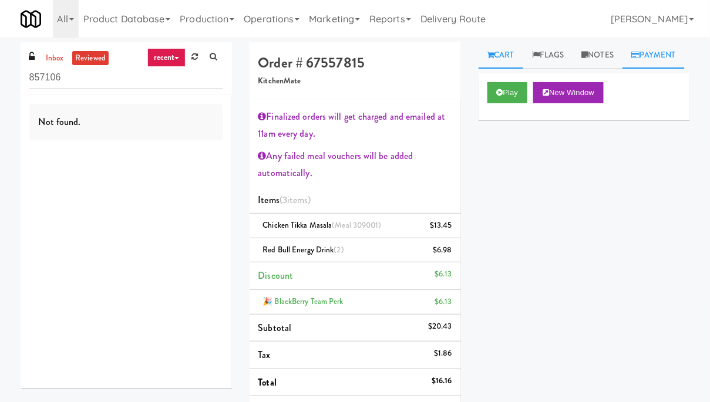
click at [622, 69] on link "Payment" at bounding box center [653, 55] width 62 height 26
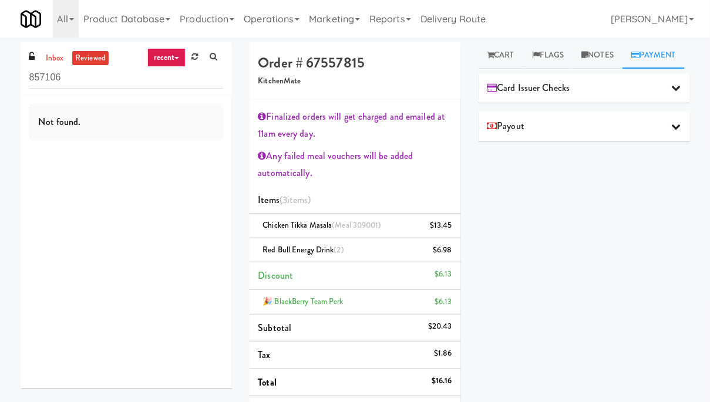
click at [557, 97] on span "Card Issuer Checks" at bounding box center [528, 88] width 83 height 18
click at [553, 135] on div "Payout" at bounding box center [584, 126] width 194 height 18
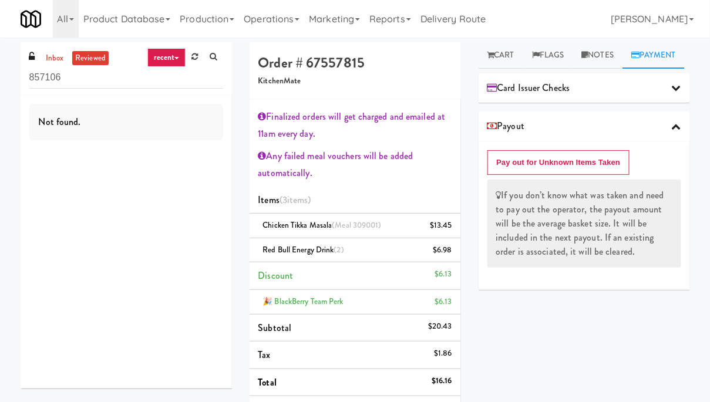
click at [553, 135] on div "Payout" at bounding box center [584, 126] width 194 height 18
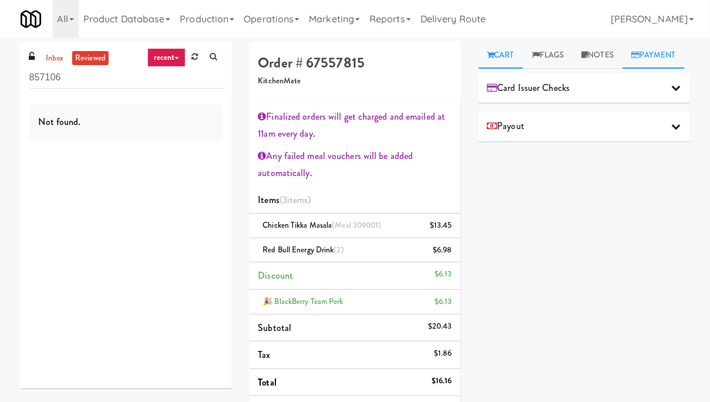
click at [504, 53] on link "Cart" at bounding box center [500, 55] width 45 height 26
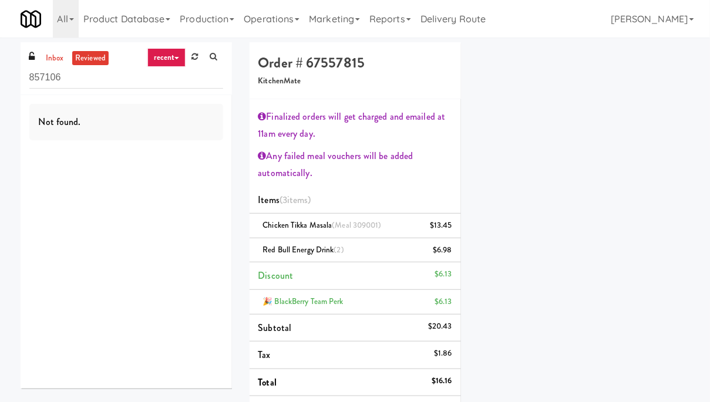
click at [341, 70] on h4 "Order # 67557815" at bounding box center [355, 62] width 194 height 15
copy h4 "67557815"
click at [653, 100] on div "Play New Window Primary Flag Clear Flag if unable to determine what was taken o…" at bounding box center [583, 177] width 211 height 440
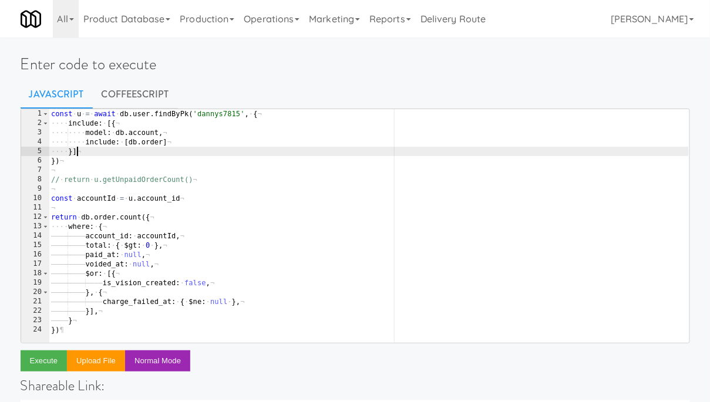
click at [180, 148] on div "const · u · = · await · db . user . findByPk ( 'dannys7815' , · { ¬ ···· includ…" at bounding box center [369, 235] width 640 height 252
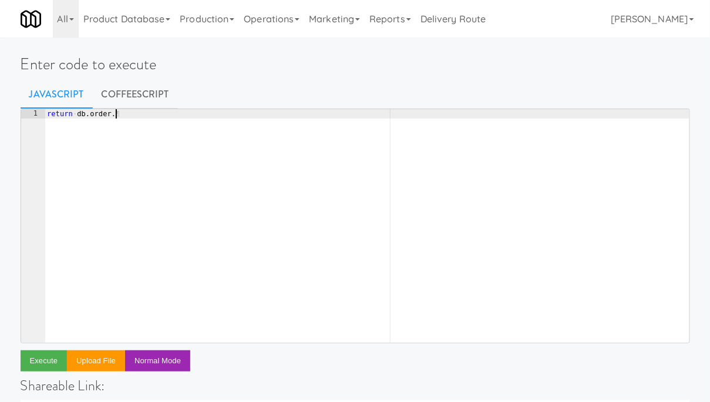
scroll to position [0, 5]
type textarea "return db.order.find({"
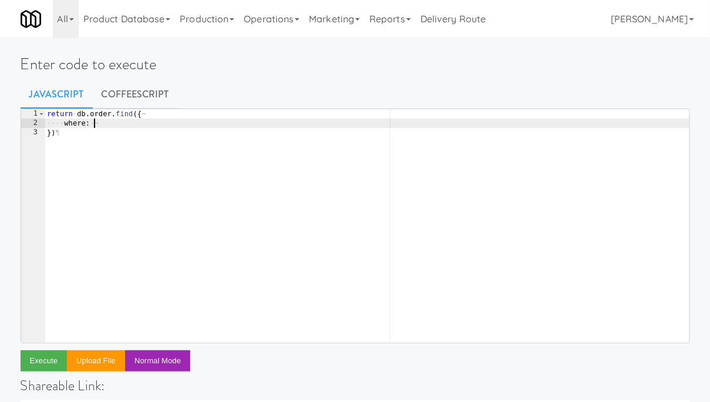
type textarea "where: {"
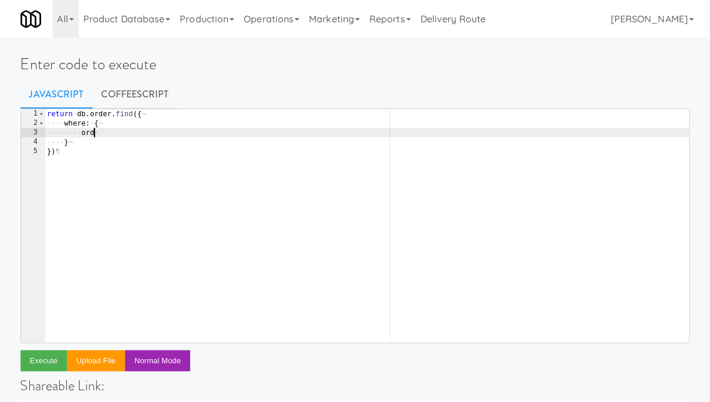
type textarea "o"
paste textarea "857106'"
type textarea "code: '857106''"
click at [39, 358] on button "Execute" at bounding box center [44, 360] width 47 height 21
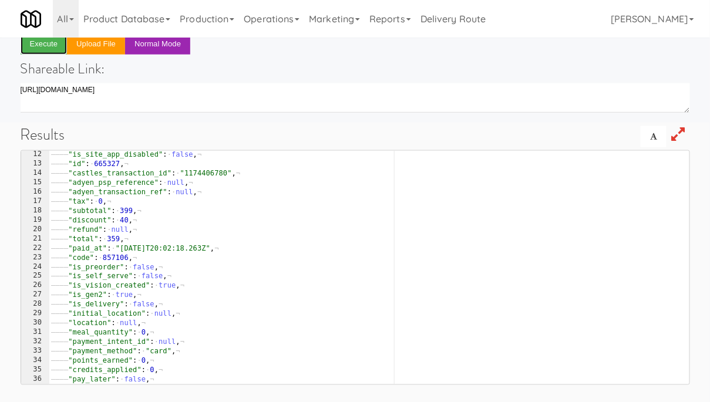
scroll to position [0, 0]
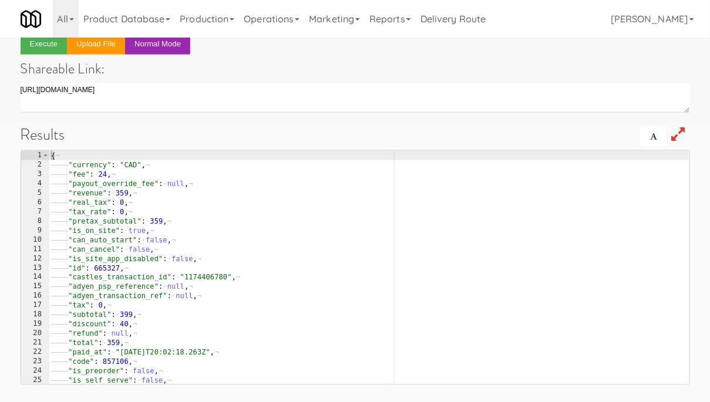
click at [9, 188] on div "Enter code to execute Javascript CoffeeScript code: '857106'' 1 2 3 4 5 return …" at bounding box center [355, 63] width 710 height 677
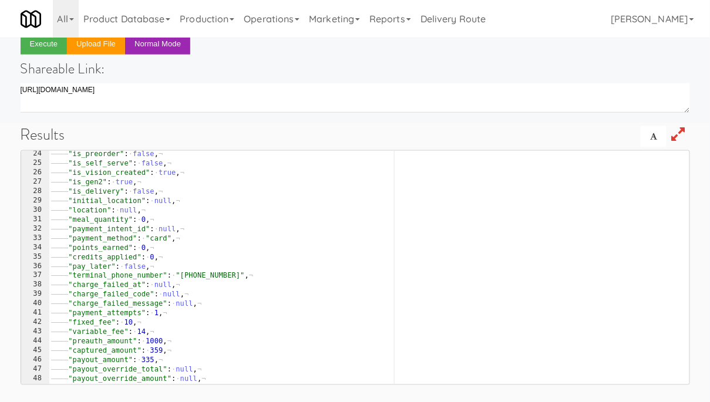
scroll to position [231, 0]
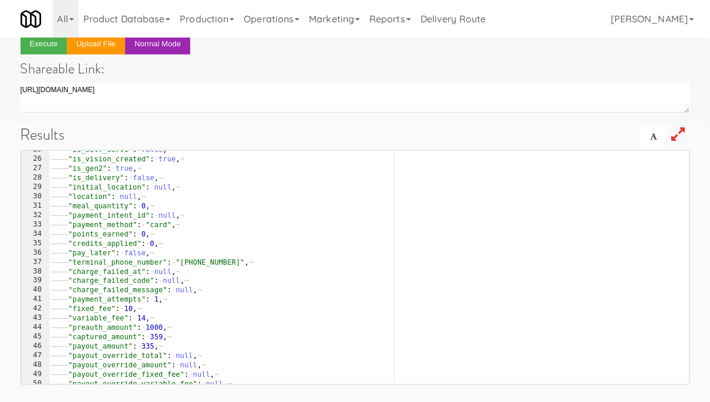
click at [269, 275] on div "———— "is_self_serve" : · false , ¬ ———— "is_vision_created" : · true , ¬ ———— "…" at bounding box center [369, 271] width 640 height 252
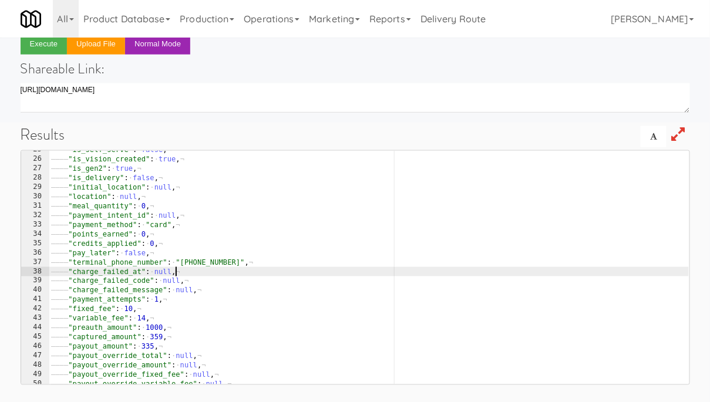
type textarea ""payout_id": 962 }"
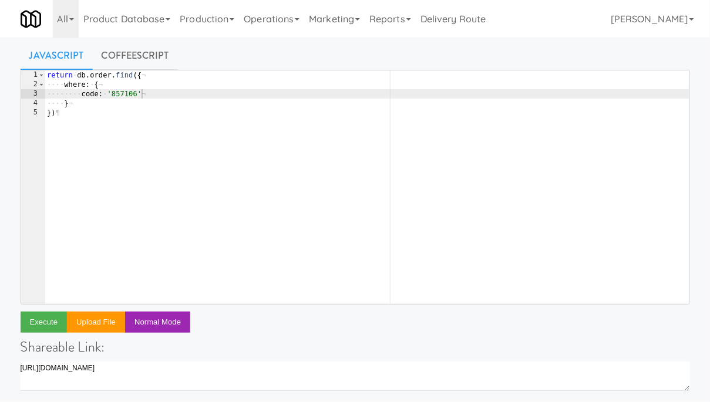
scroll to position [0, 0]
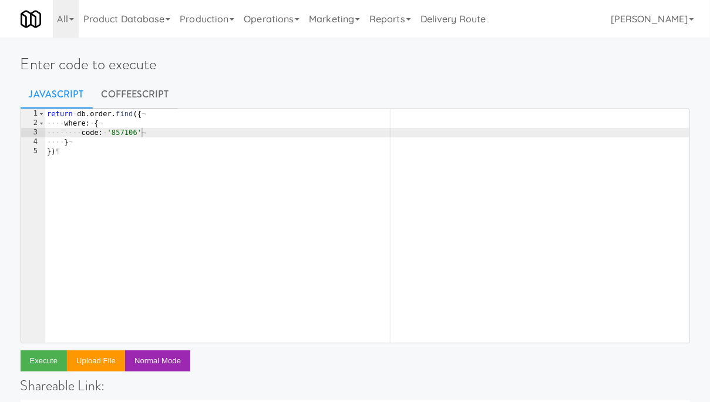
click at [120, 129] on div "return · db . order . find ({ ¬ ···· where : · { ¬ ···· ···· code : · '857106' …" at bounding box center [367, 235] width 644 height 252
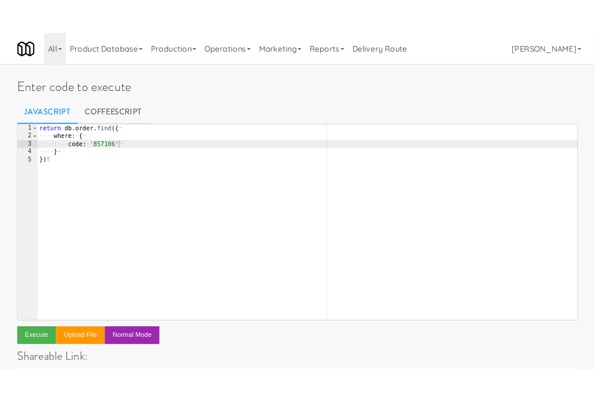
scroll to position [0, 7]
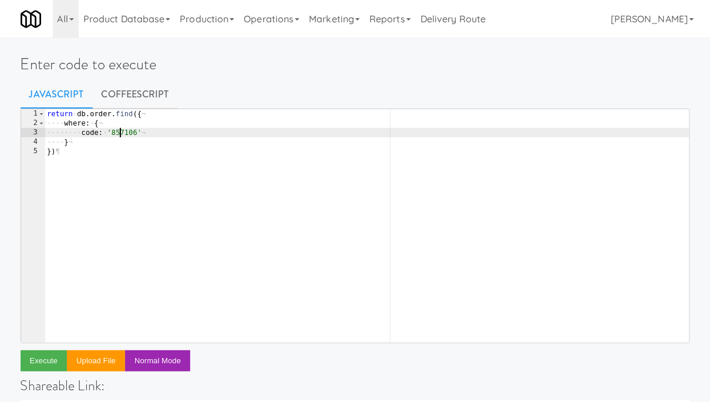
click at [120, 129] on div "return · db . order . find ({ ¬ ···· where : · { ¬ ···· ···· code : · '857106' …" at bounding box center [367, 235] width 644 height 252
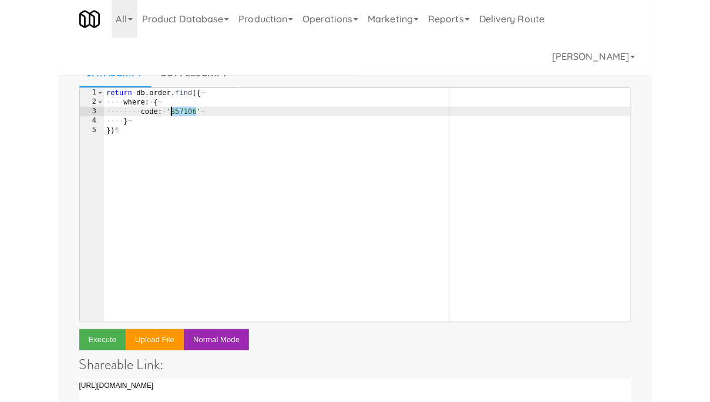
scroll to position [0, 0]
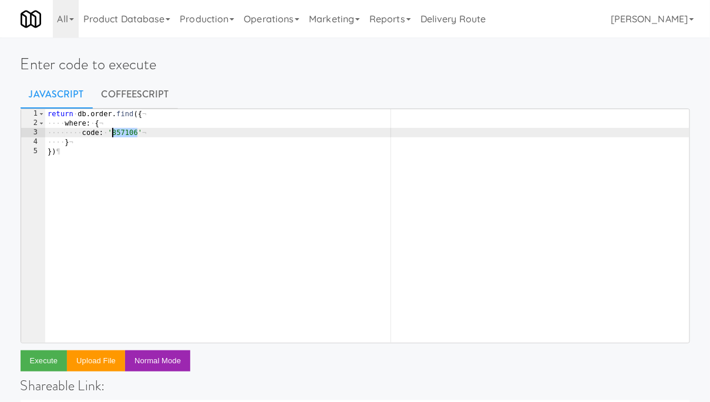
click at [91, 245] on div "return · db . order . find ({ ¬ ···· where : · { ¬ ···· ···· code : · '857106' …" at bounding box center [367, 235] width 644 height 252
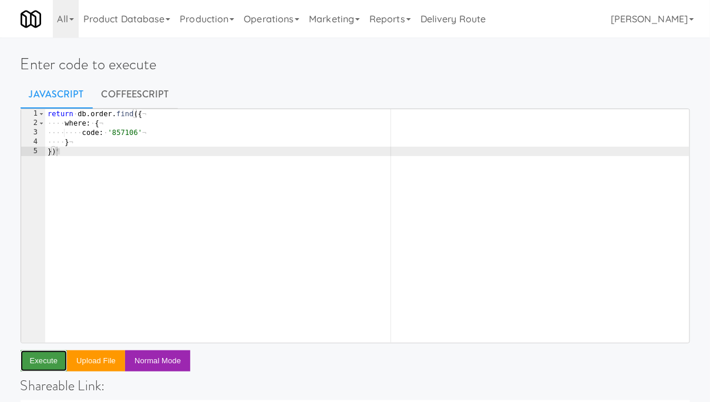
click at [48, 360] on button "Execute" at bounding box center [44, 360] width 47 height 21
click at [126, 133] on div "return · db . order . find ({ ¬ ···· where : · { ¬ ···· ···· code : · '857106' …" at bounding box center [367, 235] width 644 height 252
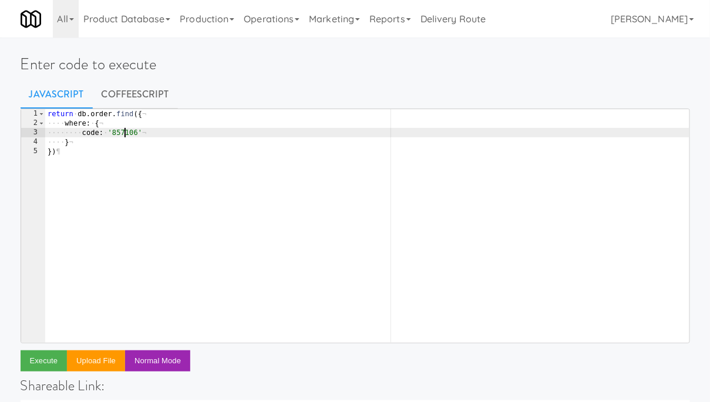
click at [126, 133] on div "return · db . order . find ({ ¬ ···· where : · { ¬ ···· ···· code : · '857106' …" at bounding box center [367, 235] width 644 height 252
paste textarea "67557815"
type textarea "code: '67557815'"
click at [43, 363] on button "Execute" at bounding box center [44, 360] width 47 height 21
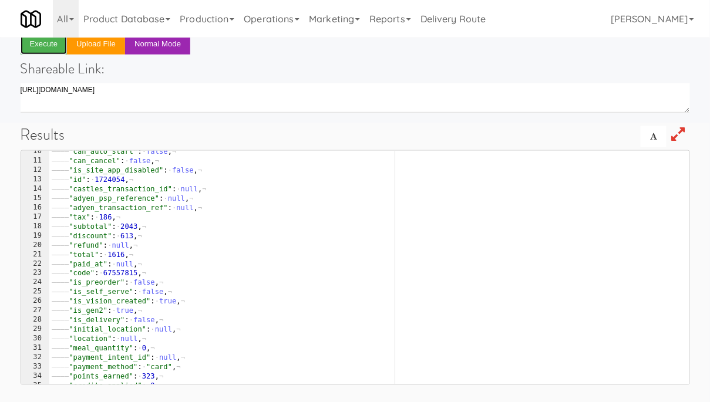
scroll to position [56, 0]
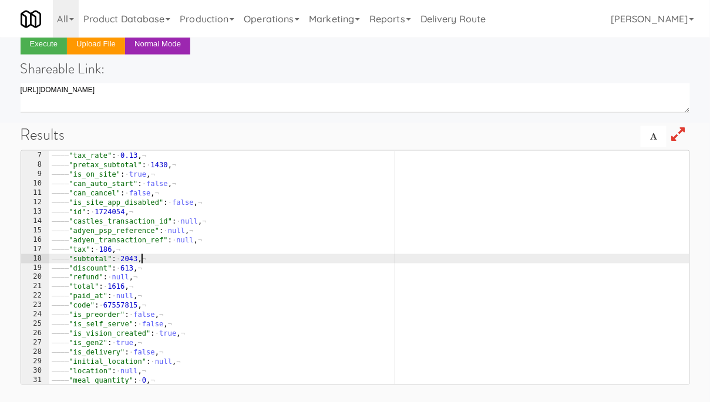
click at [258, 262] on div "———— "real_tax" : · - 185.9115044247785 , ¬ ———— "tax_rate" : · 0.13 , ¬ ———— "…" at bounding box center [369, 267] width 640 height 252
type textarea ""payout_id": null }"
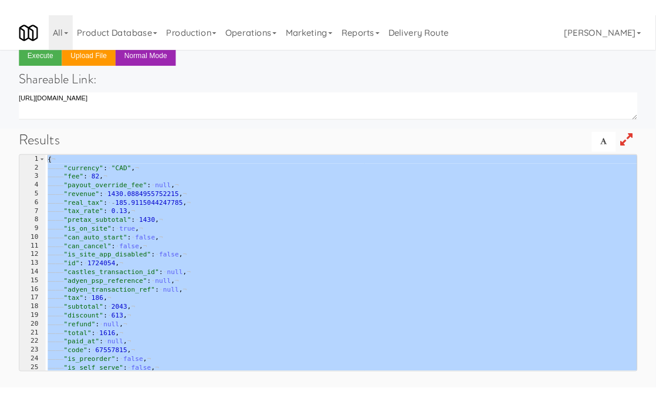
scroll to position [0, 0]
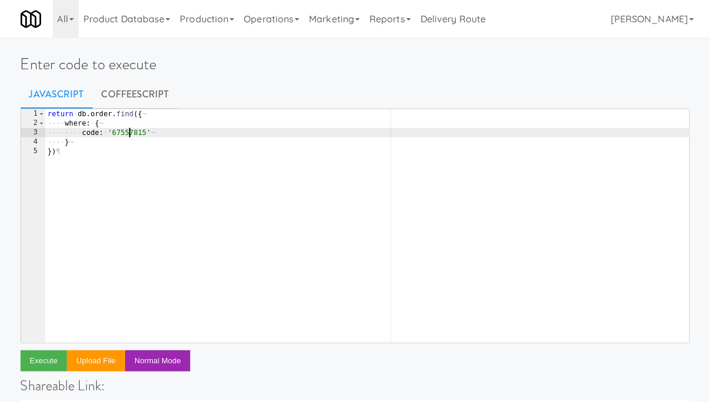
click at [128, 129] on div "return · db . order . find ({ ¬ ···· where : · { ¬ ···· ···· code : · '67557815…" at bounding box center [367, 235] width 644 height 252
click at [136, 136] on div "return · db . order . find ({ ¬ ···· where : · { ¬ ···· ···· code : · '67557815…" at bounding box center [367, 235] width 644 height 252
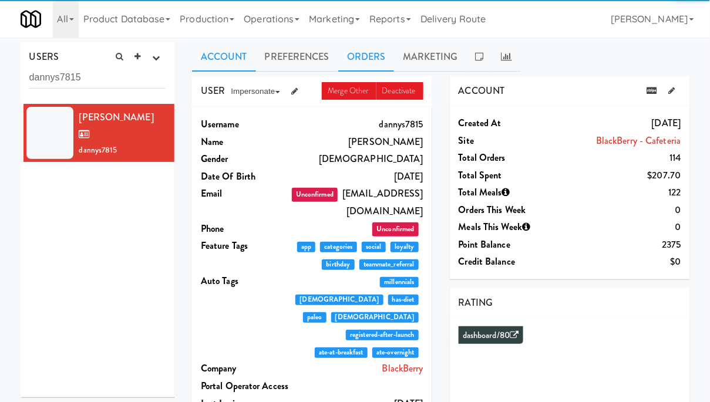
click at [383, 53] on link "Orders" at bounding box center [366, 56] width 56 height 29
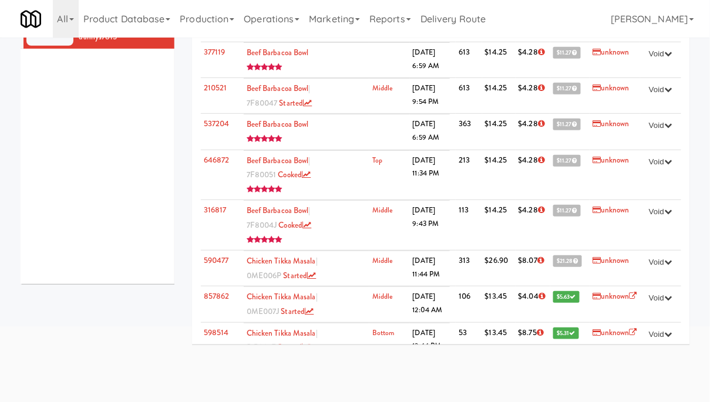
scroll to position [5573, 0]
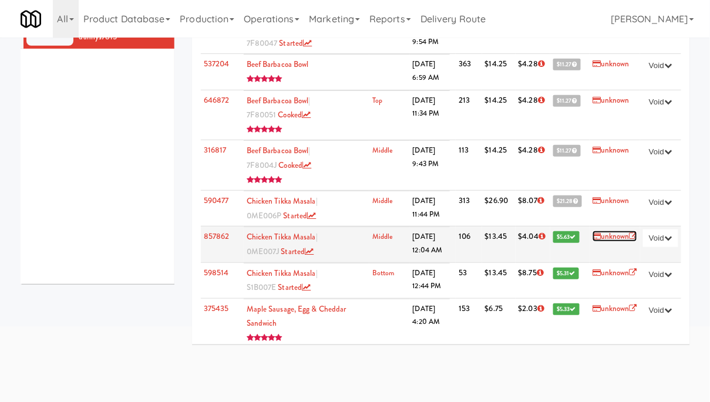
click at [630, 232] on icon at bounding box center [633, 236] width 8 height 8
click at [629, 232] on icon at bounding box center [633, 236] width 8 height 8
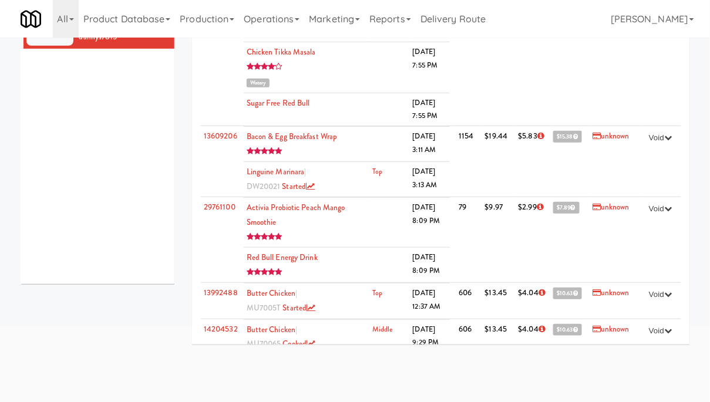
scroll to position [0, 0]
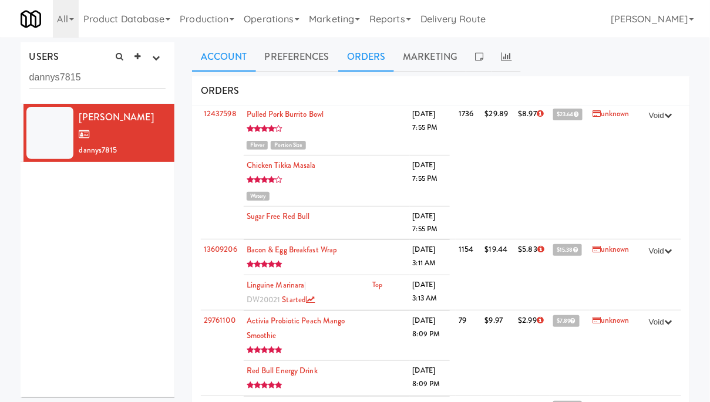
click at [235, 53] on link "Account" at bounding box center [224, 56] width 64 height 29
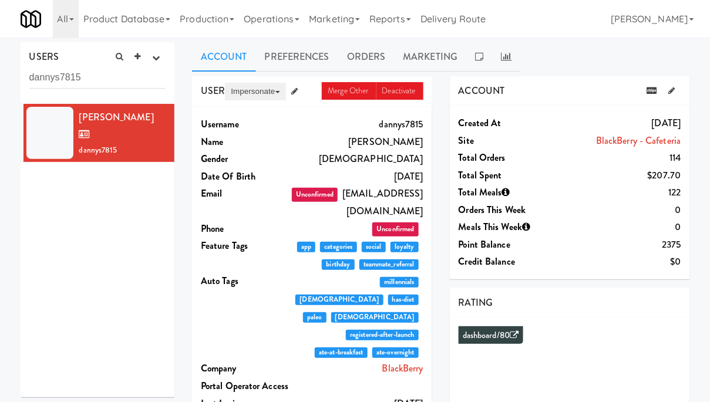
click at [264, 93] on button "Impersonate" at bounding box center [255, 92] width 60 height 18
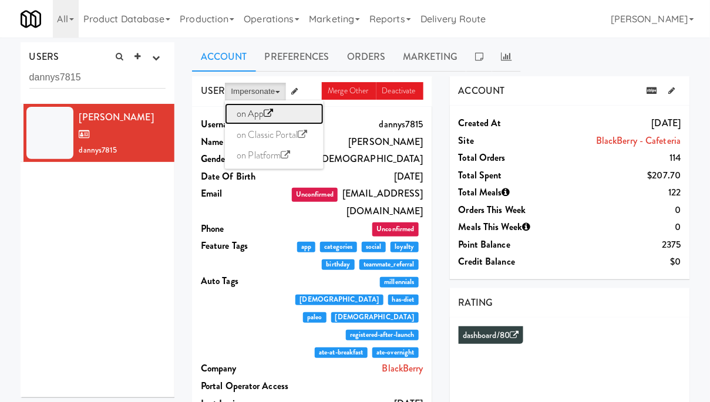
click at [255, 112] on link "on App" at bounding box center [274, 113] width 99 height 21
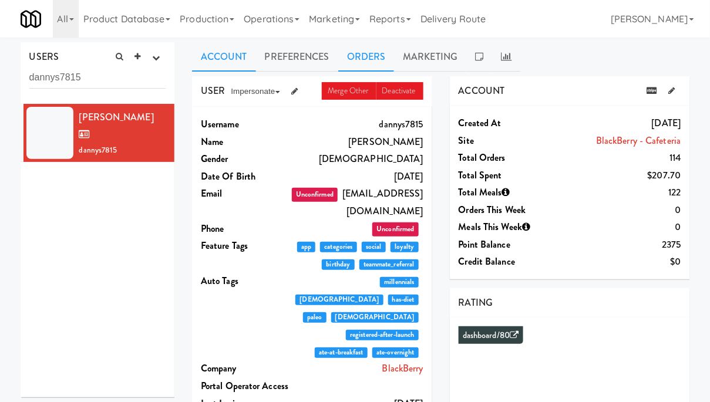
click at [359, 64] on link "Orders" at bounding box center [366, 56] width 56 height 29
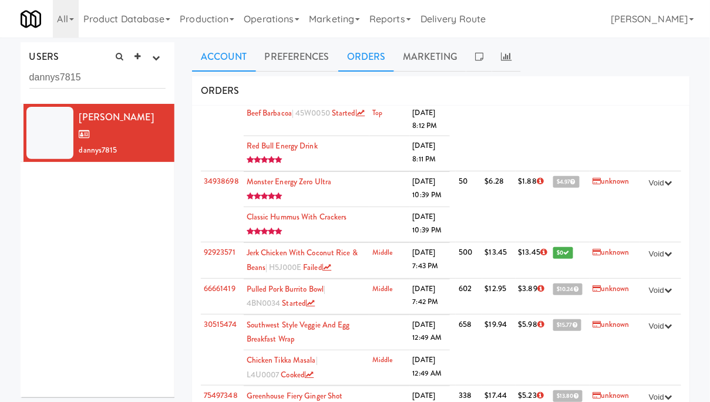
scroll to position [3111, 0]
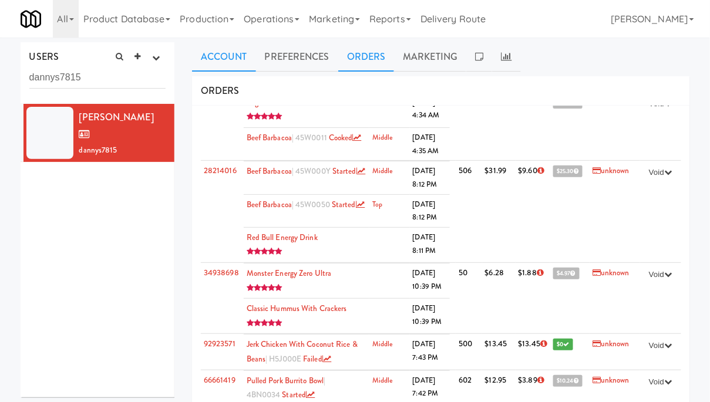
click at [214, 57] on link "Account" at bounding box center [224, 56] width 64 height 29
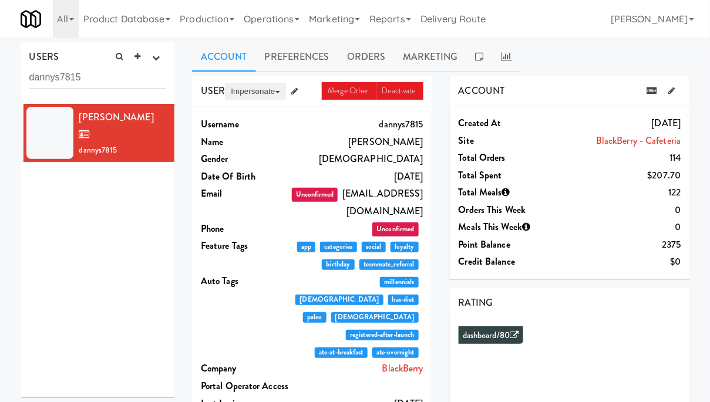
click at [246, 88] on button "Impersonate" at bounding box center [255, 92] width 60 height 18
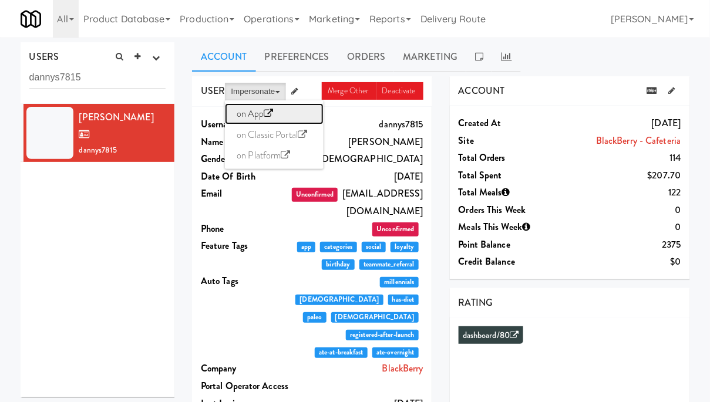
click at [252, 111] on link "on App" at bounding box center [274, 113] width 99 height 21
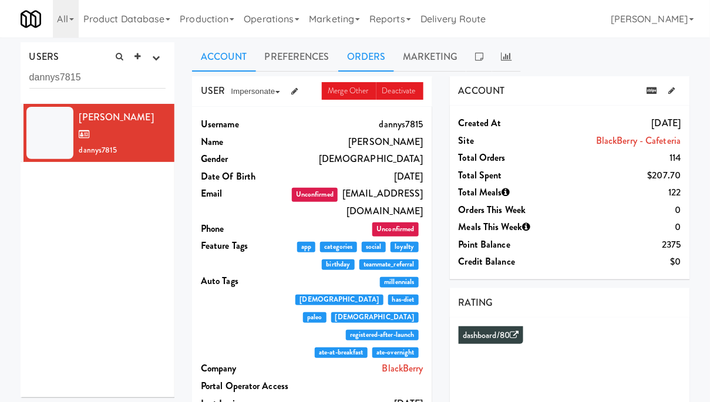
click at [369, 55] on link "Orders" at bounding box center [366, 56] width 56 height 29
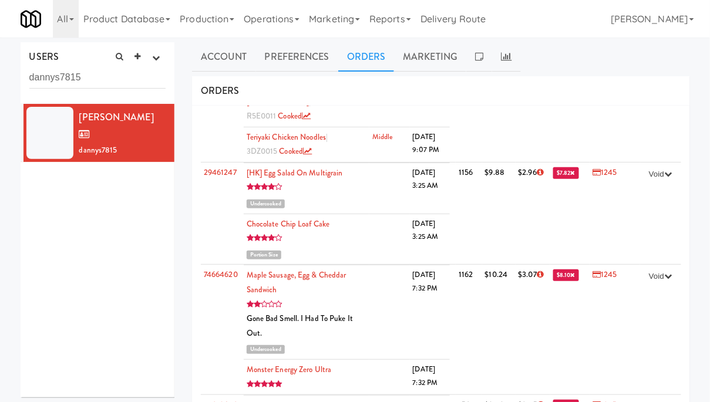
scroll to position [0, 0]
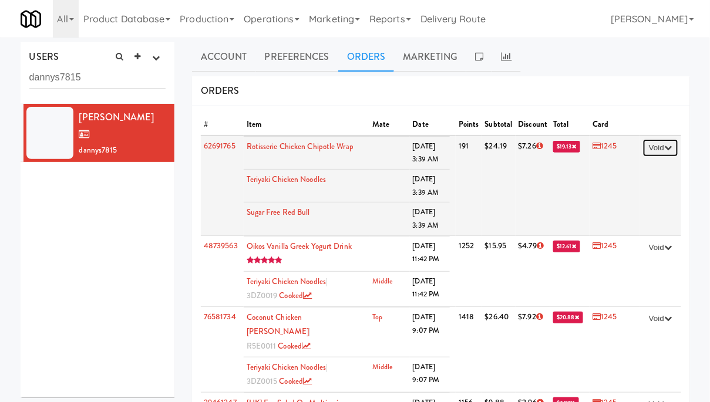
click at [655, 147] on button "Void" at bounding box center [660, 148] width 35 height 18
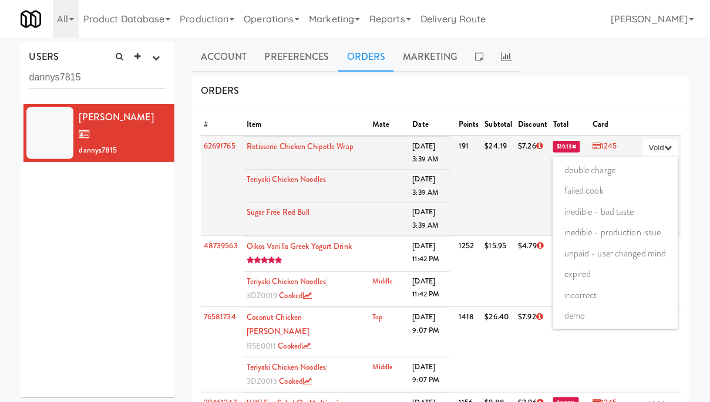
click at [598, 149] on link "1245" at bounding box center [604, 145] width 25 height 11
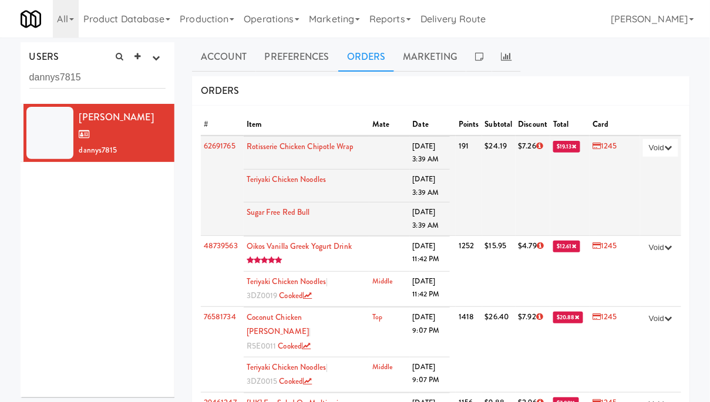
click at [603, 146] on link "1245" at bounding box center [604, 145] width 25 height 11
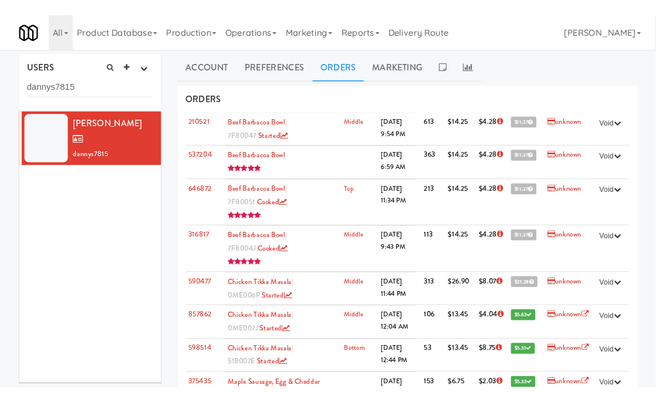
scroll to position [5608, 0]
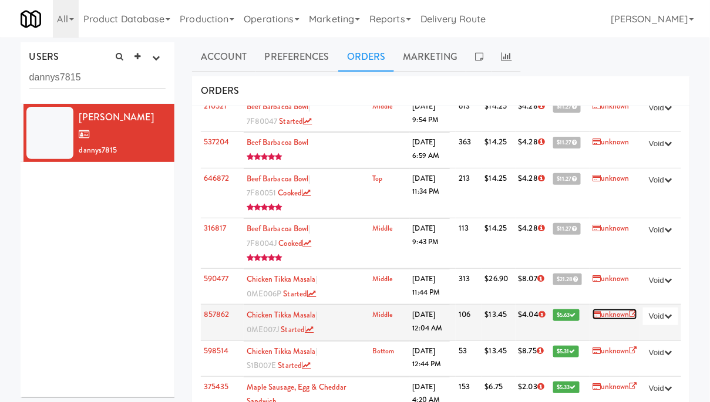
click at [622, 309] on link "unknown" at bounding box center [614, 314] width 45 height 11
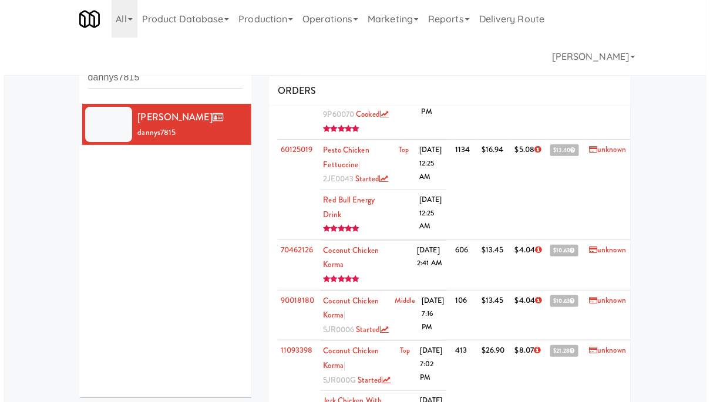
scroll to position [5308, 0]
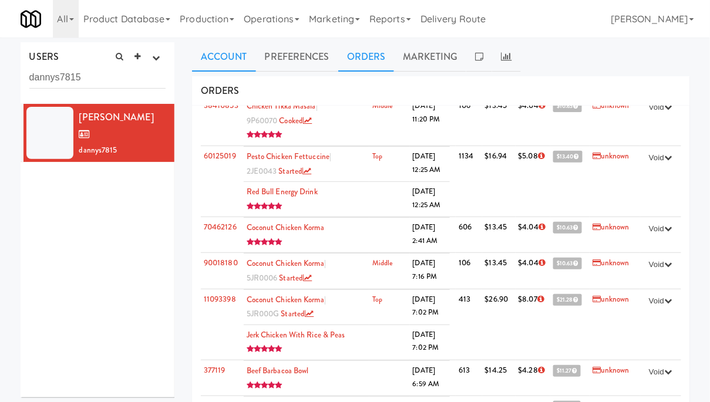
click at [225, 54] on link "Account" at bounding box center [224, 56] width 64 height 29
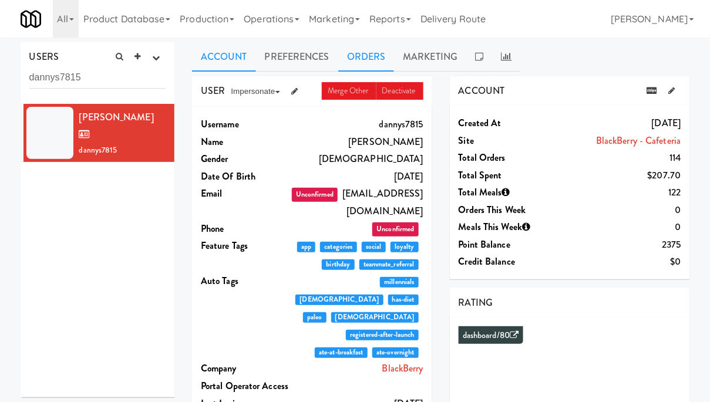
click at [355, 58] on link "Orders" at bounding box center [366, 56] width 56 height 29
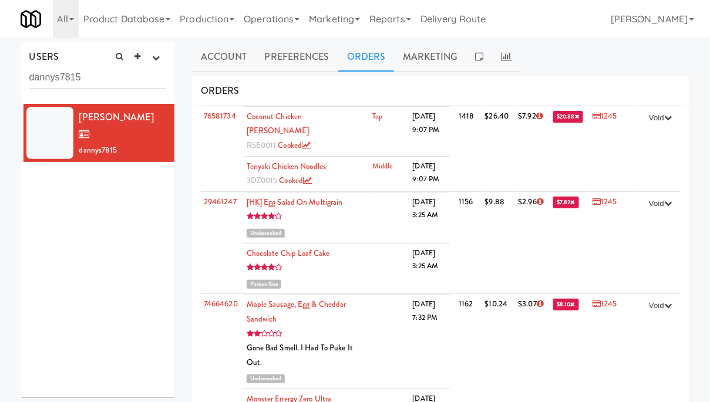
scroll to position [0, 0]
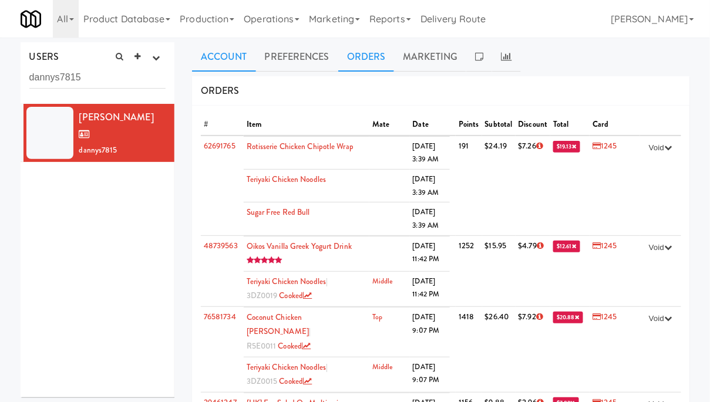
click at [227, 57] on link "Account" at bounding box center [224, 56] width 64 height 29
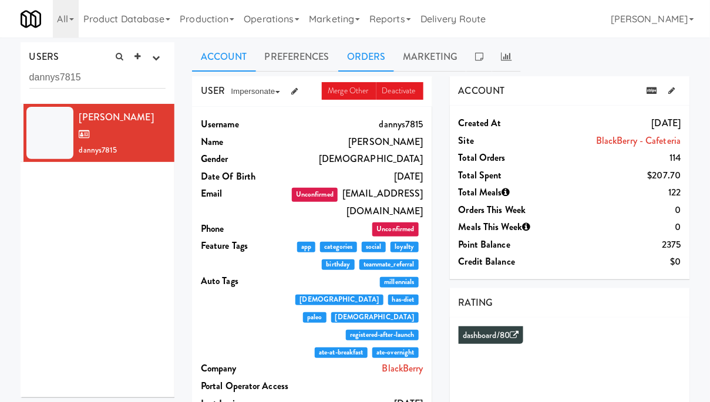
click at [353, 55] on link "Orders" at bounding box center [366, 56] width 56 height 29
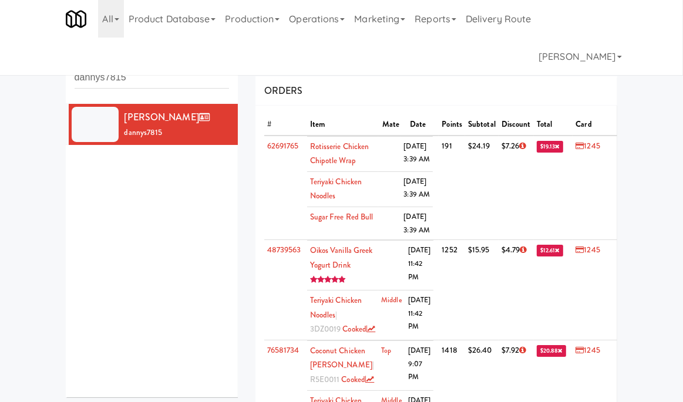
scroll to position [124, 0]
